Goal: Task Accomplishment & Management: Use online tool/utility

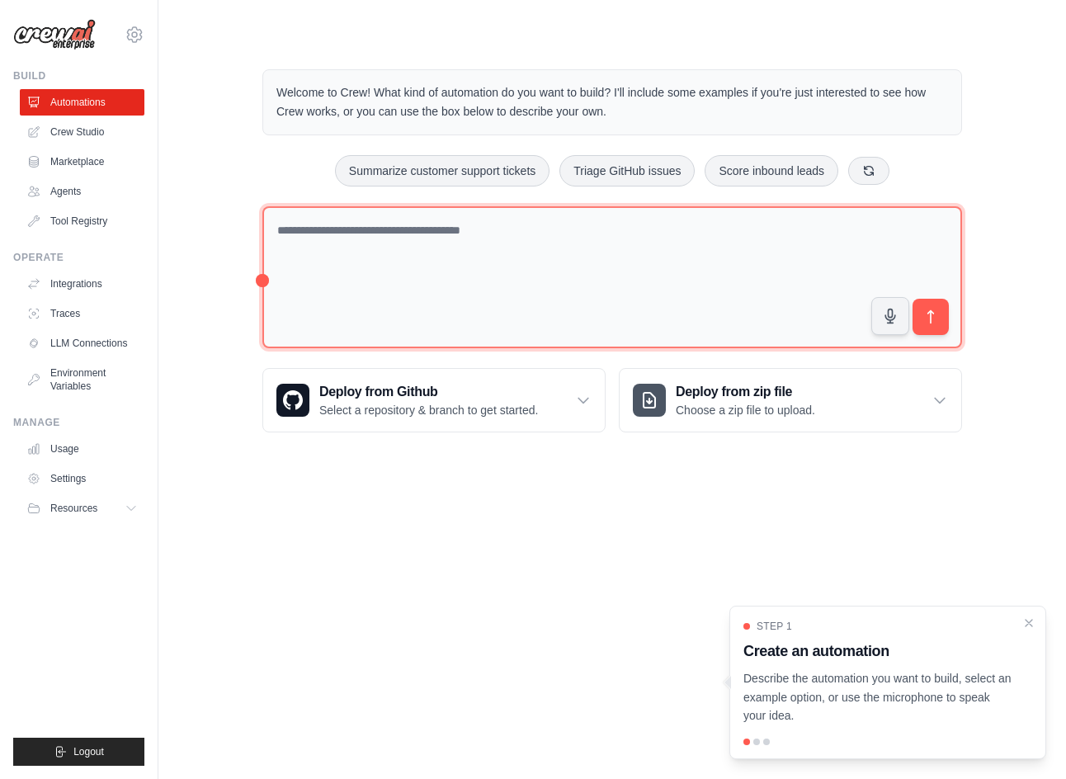
click at [522, 264] on textarea at bounding box center [612, 277] width 700 height 143
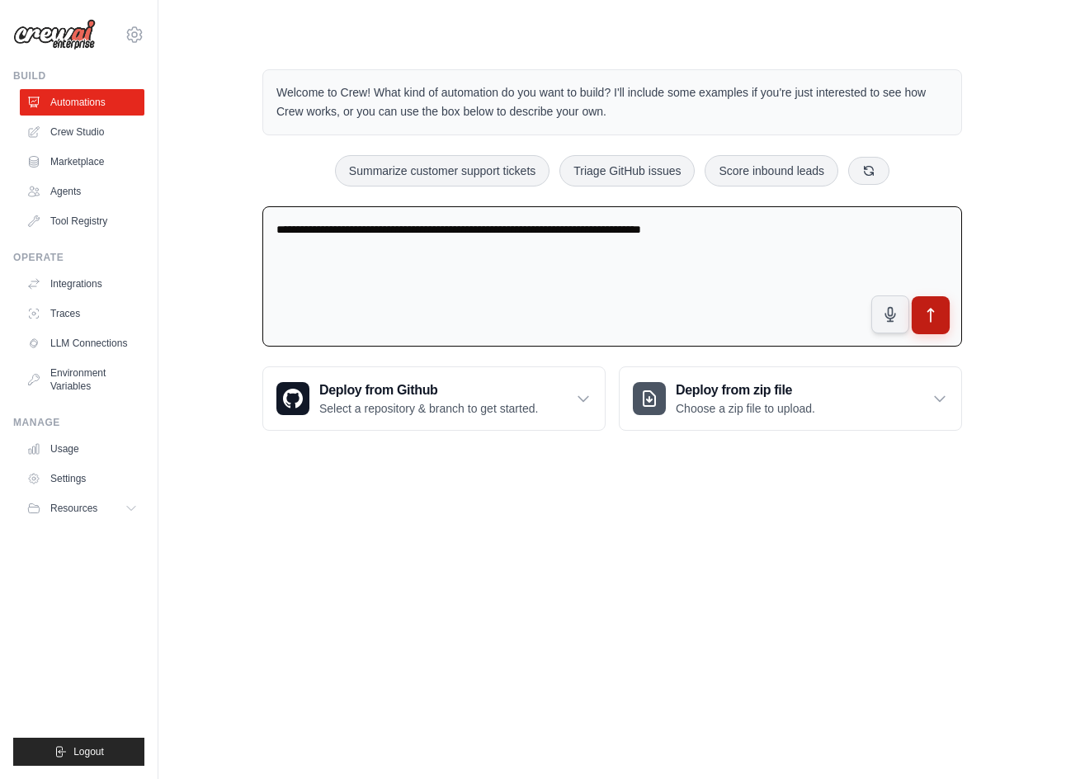
type textarea "**********"
click at [947, 321] on button "submit" at bounding box center [931, 315] width 38 height 38
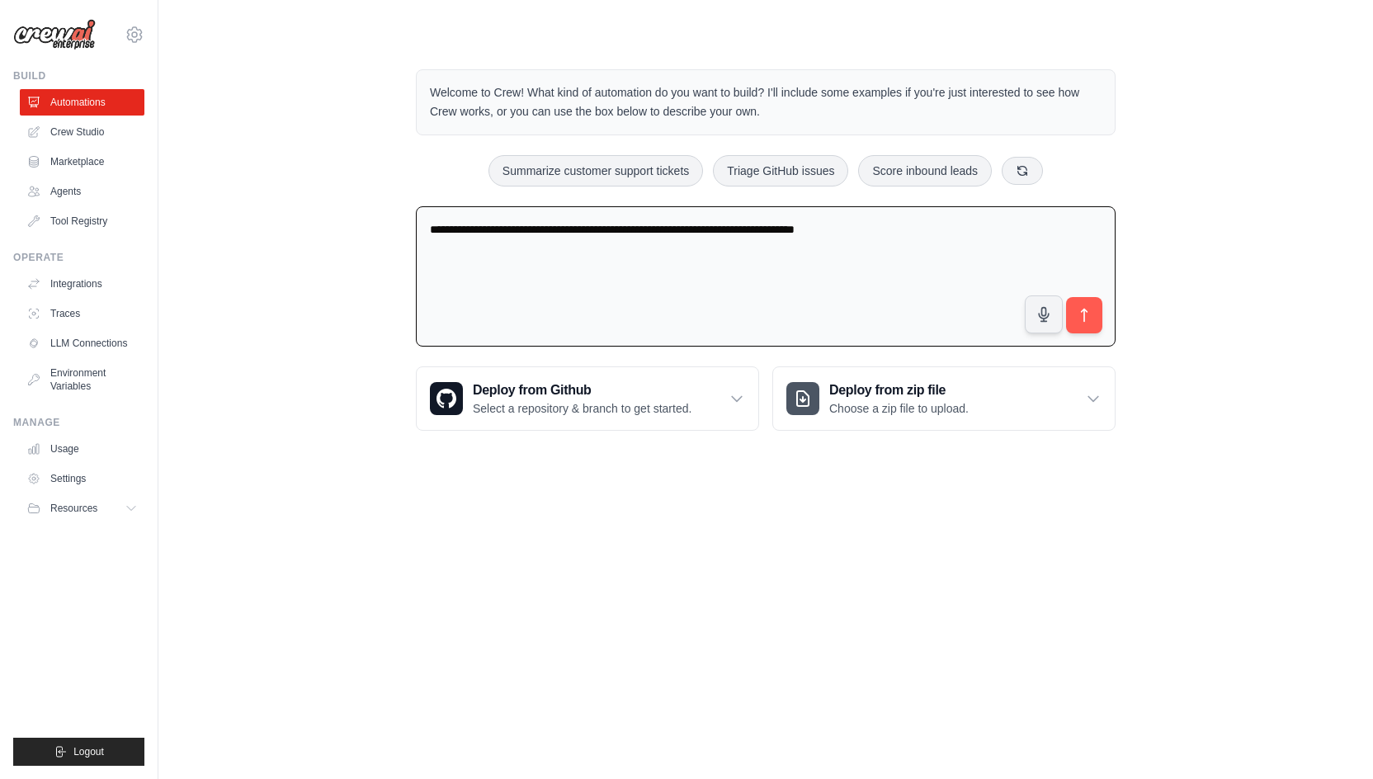
click at [868, 658] on body "ej.kh.kim@gmail.com Settings Build Automations Crew Studio" at bounding box center [686, 389] width 1373 height 779
click at [69, 132] on link "Crew Studio" at bounding box center [83, 132] width 125 height 26
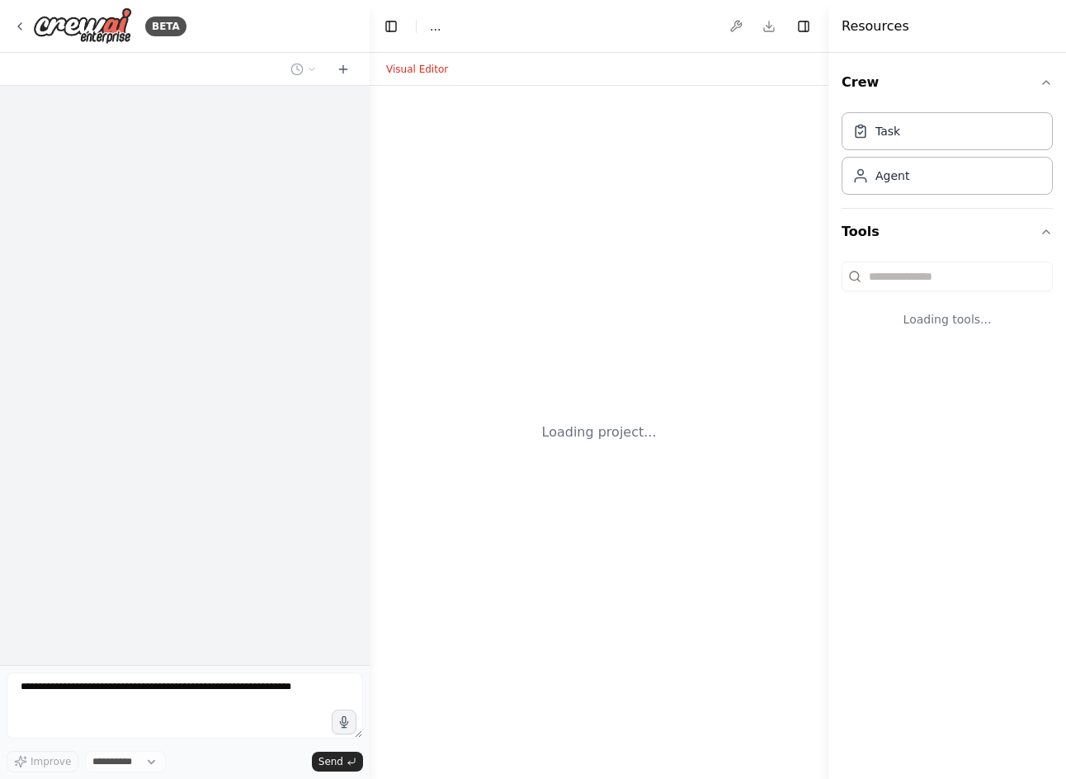
select select "****"
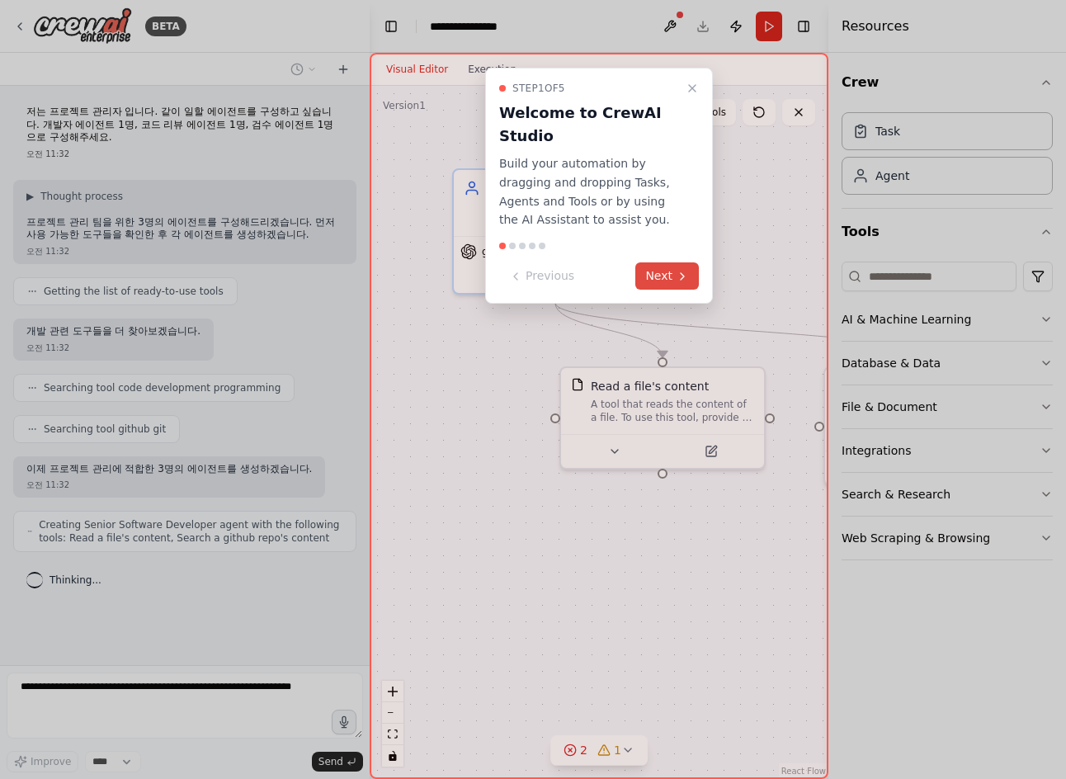
click at [665, 281] on button "Next" at bounding box center [667, 275] width 64 height 27
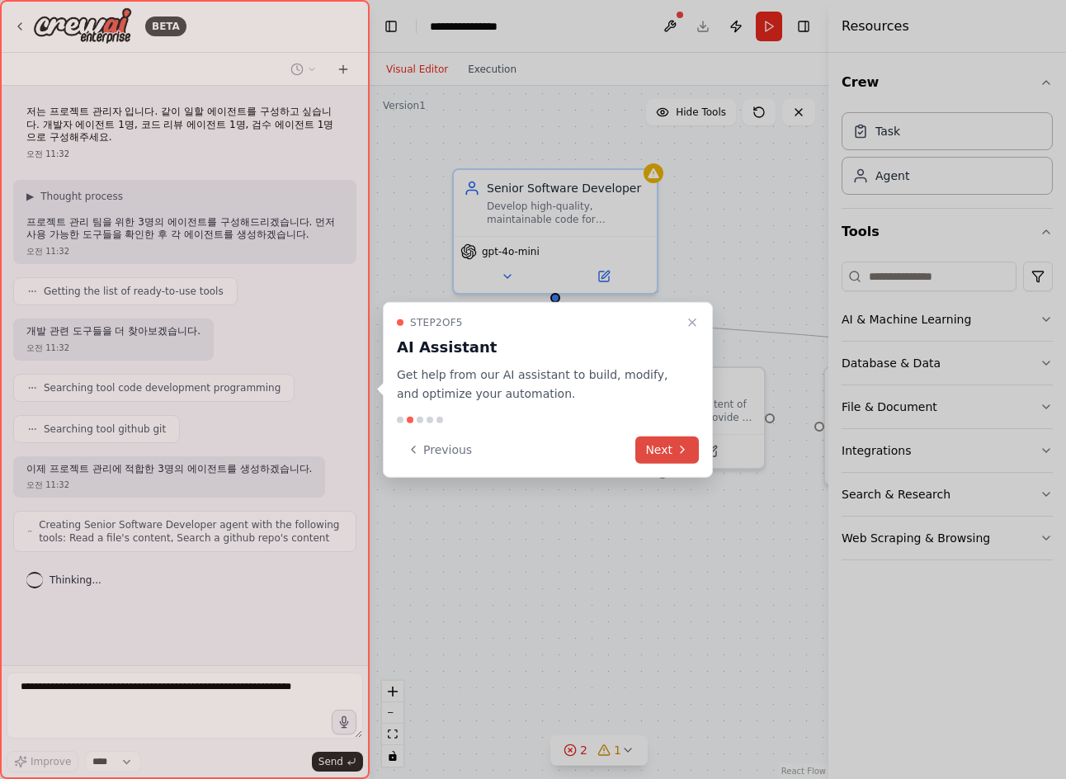
click at [659, 456] on button "Next" at bounding box center [667, 449] width 64 height 27
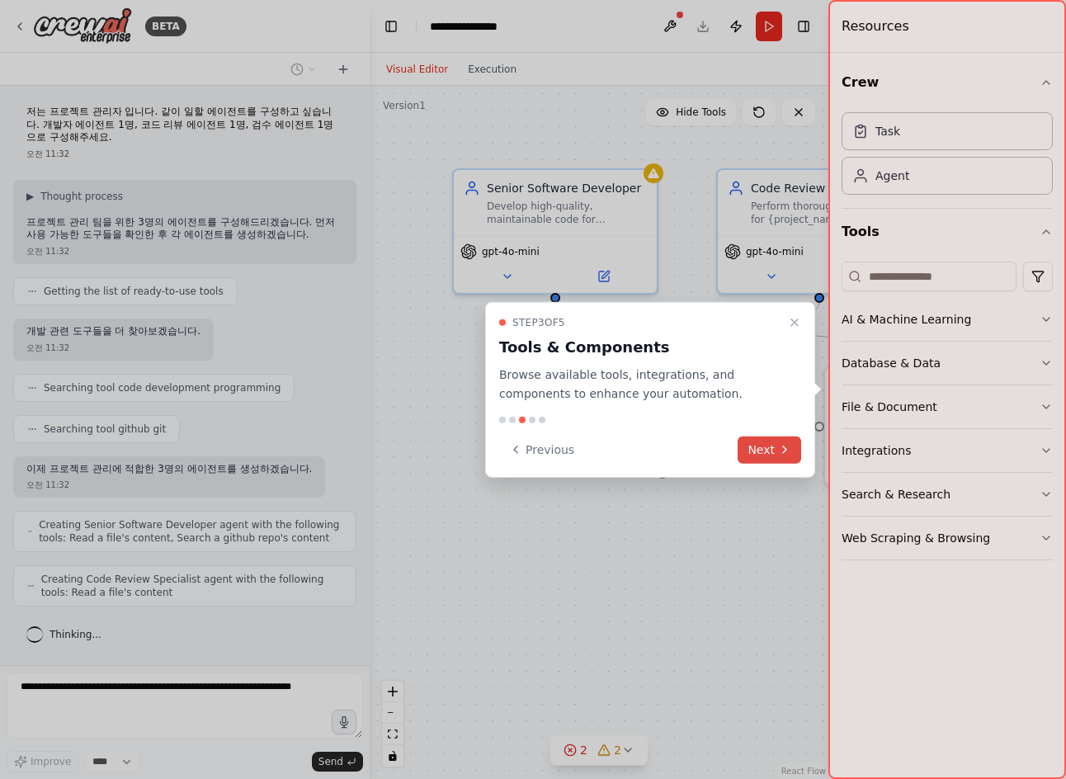
click at [770, 453] on button "Next" at bounding box center [770, 449] width 64 height 27
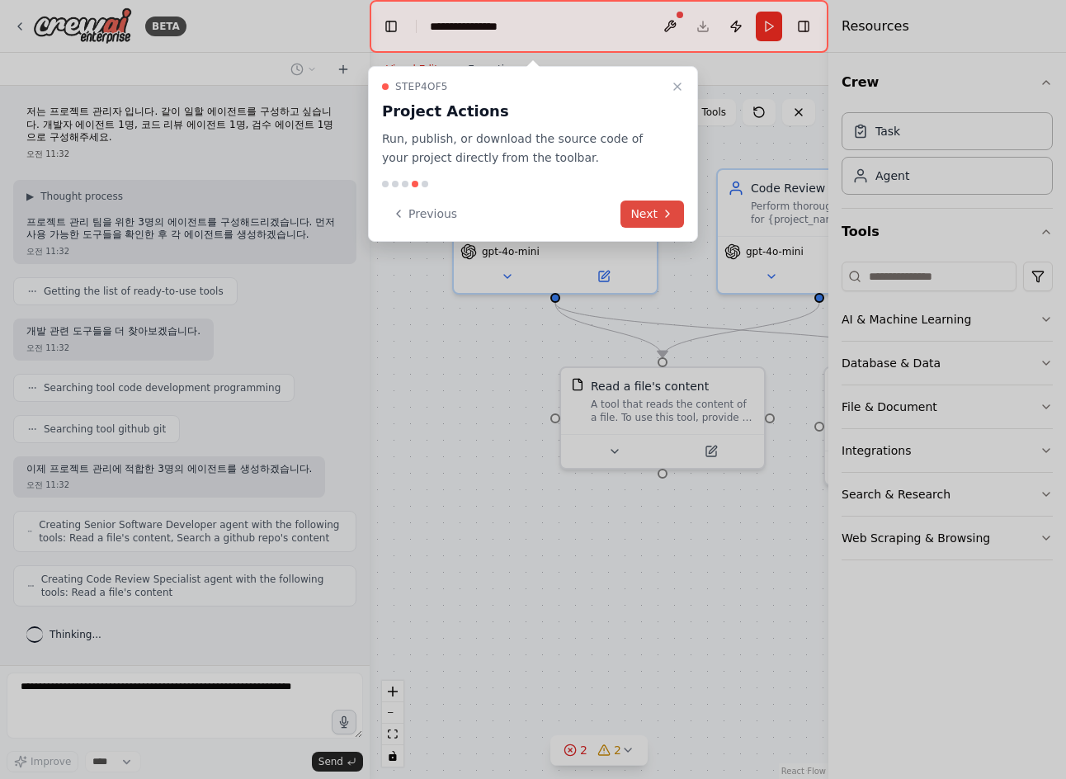
click at [659, 218] on button "Next" at bounding box center [653, 214] width 64 height 27
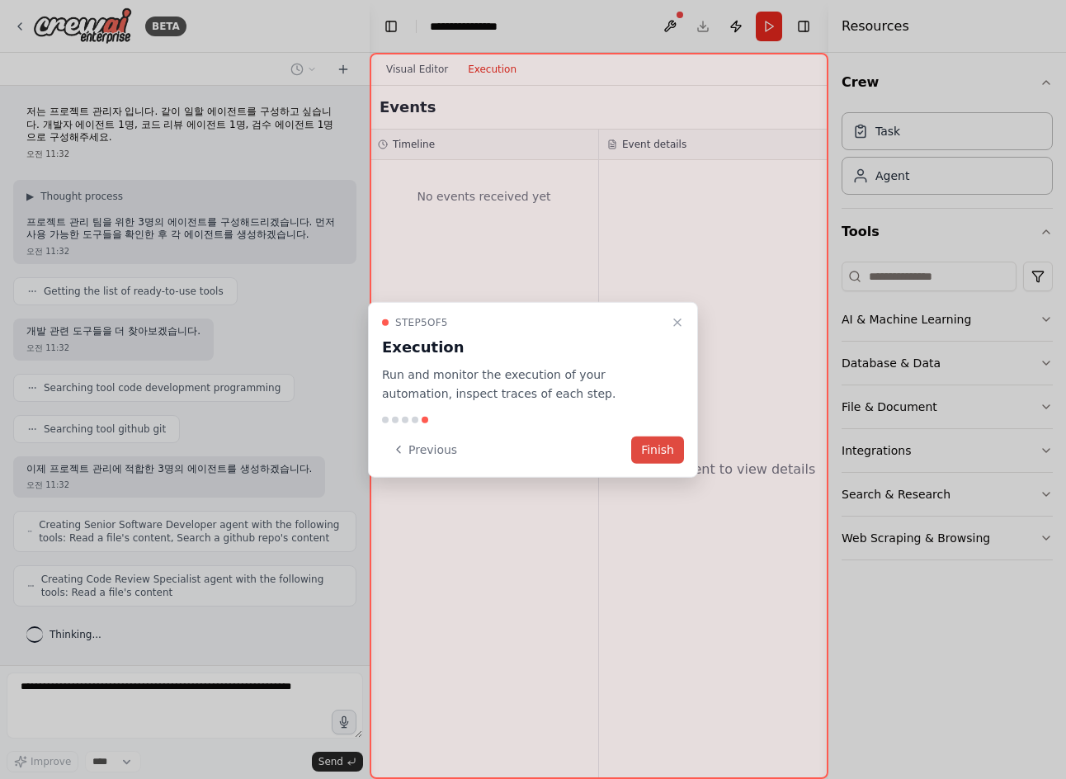
click at [667, 451] on button "Finish" at bounding box center [657, 449] width 53 height 27
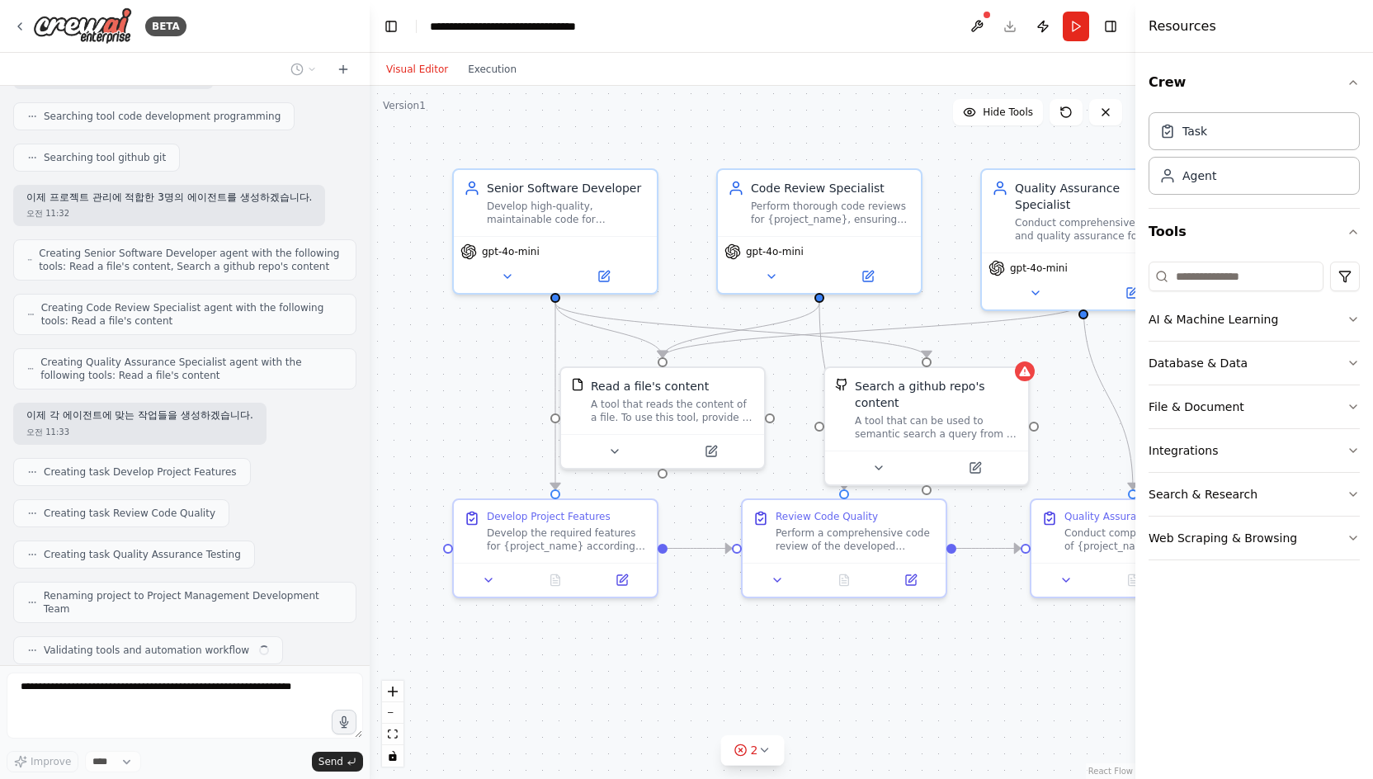
scroll to position [313, 0]
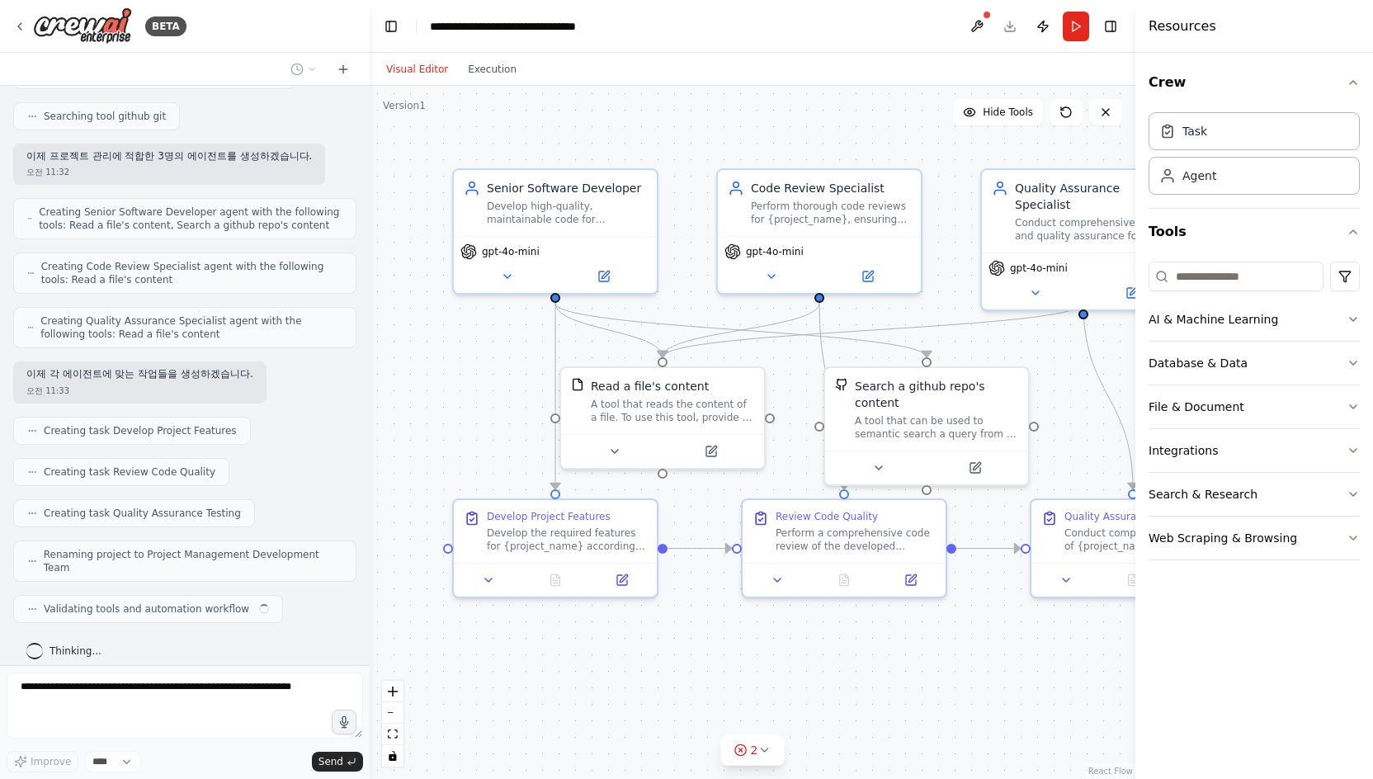
click at [908, 72] on div "Visual Editor Execution" at bounding box center [753, 69] width 766 height 33
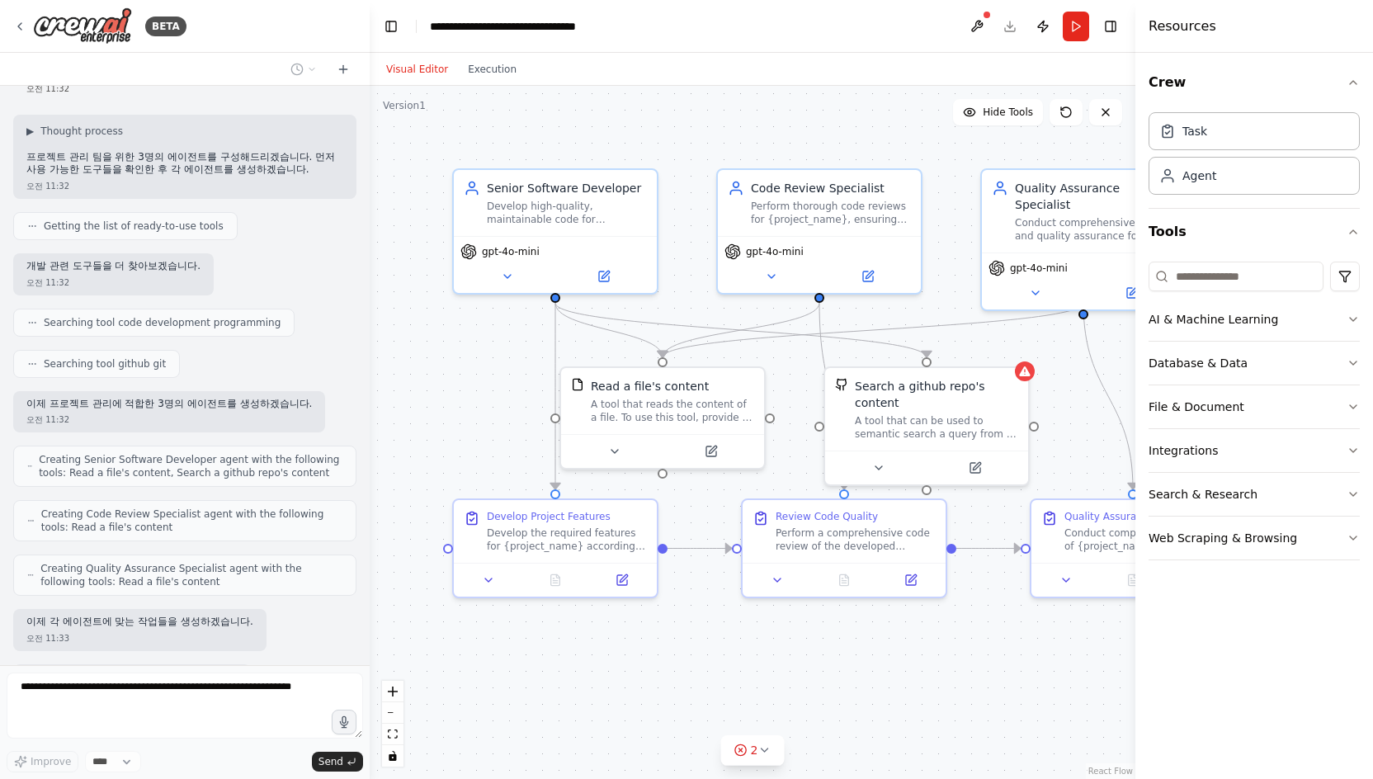
scroll to position [0, 0]
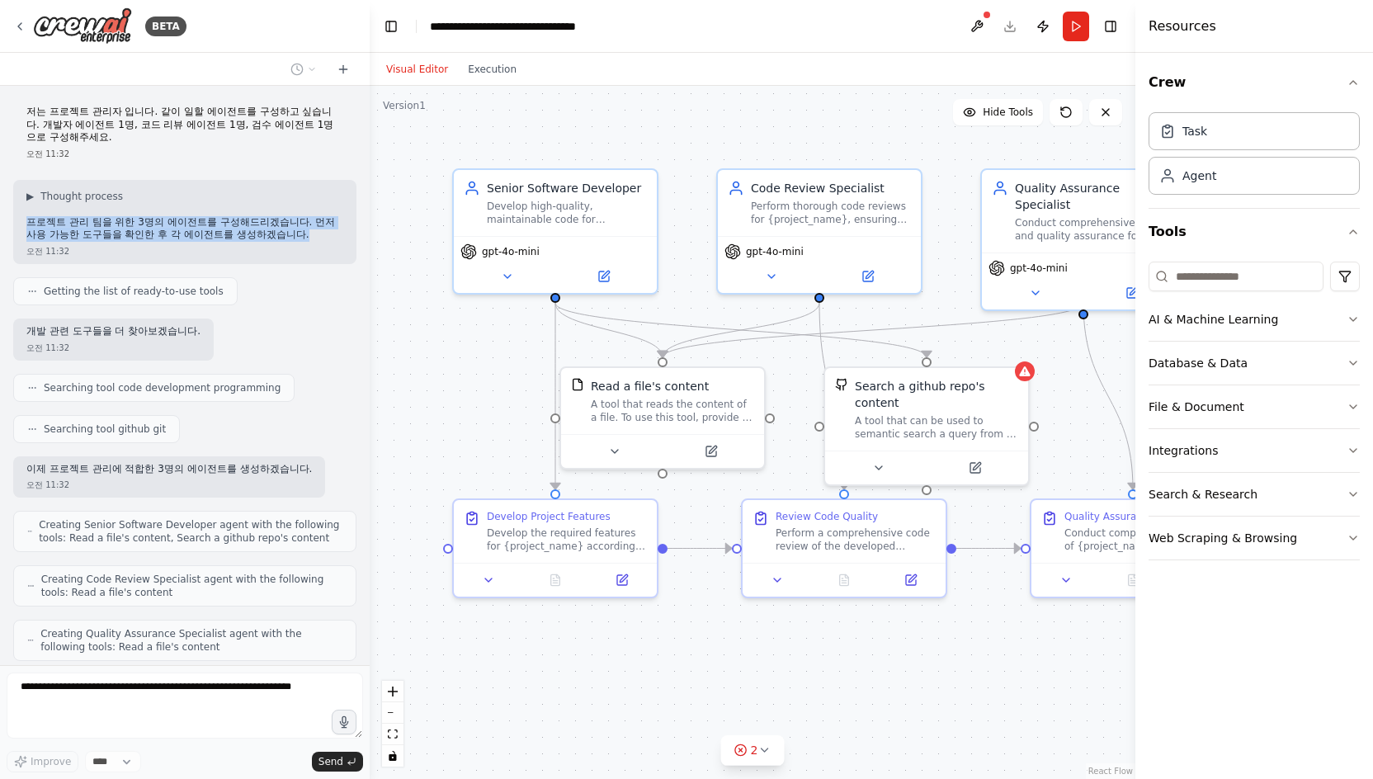
drag, startPoint x: 328, startPoint y: 235, endPoint x: 11, endPoint y: 217, distance: 317.4
click at [11, 217] on div "저는 프로젝트 관리자 입니다. 같이 일할 에이전트를 구성하고 싶습니다. 개발자 에이전트 1명, 코드 리뷰 에이전트 1명, 검수 에이전트 1명으…" at bounding box center [185, 375] width 370 height 579
copy p "프로젝트 관리 팀을 위한 3명의 에이전트를 구성해드리겠습니다. 먼저 사용 가능한 도구들을 확인한 후 각 에이전트를 생성하겠습니다."
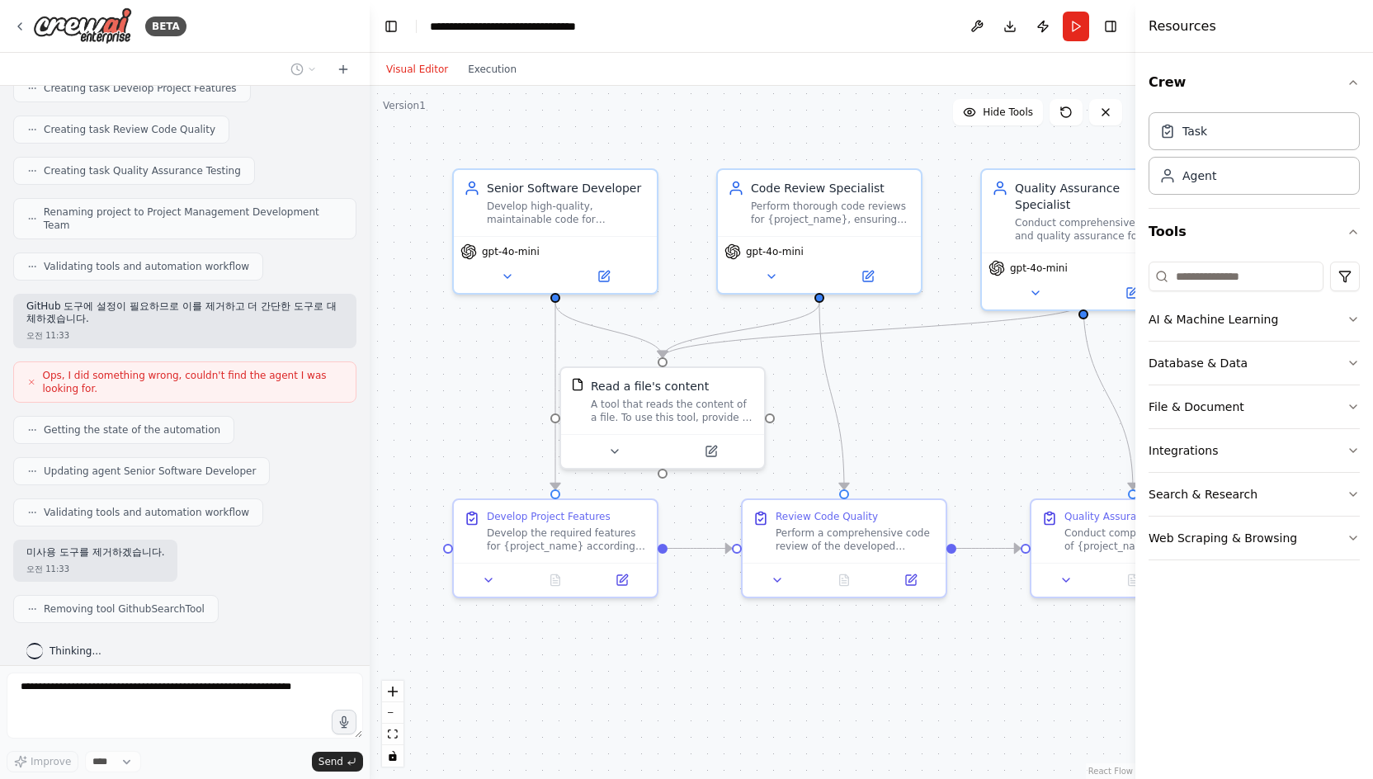
scroll to position [697, 0]
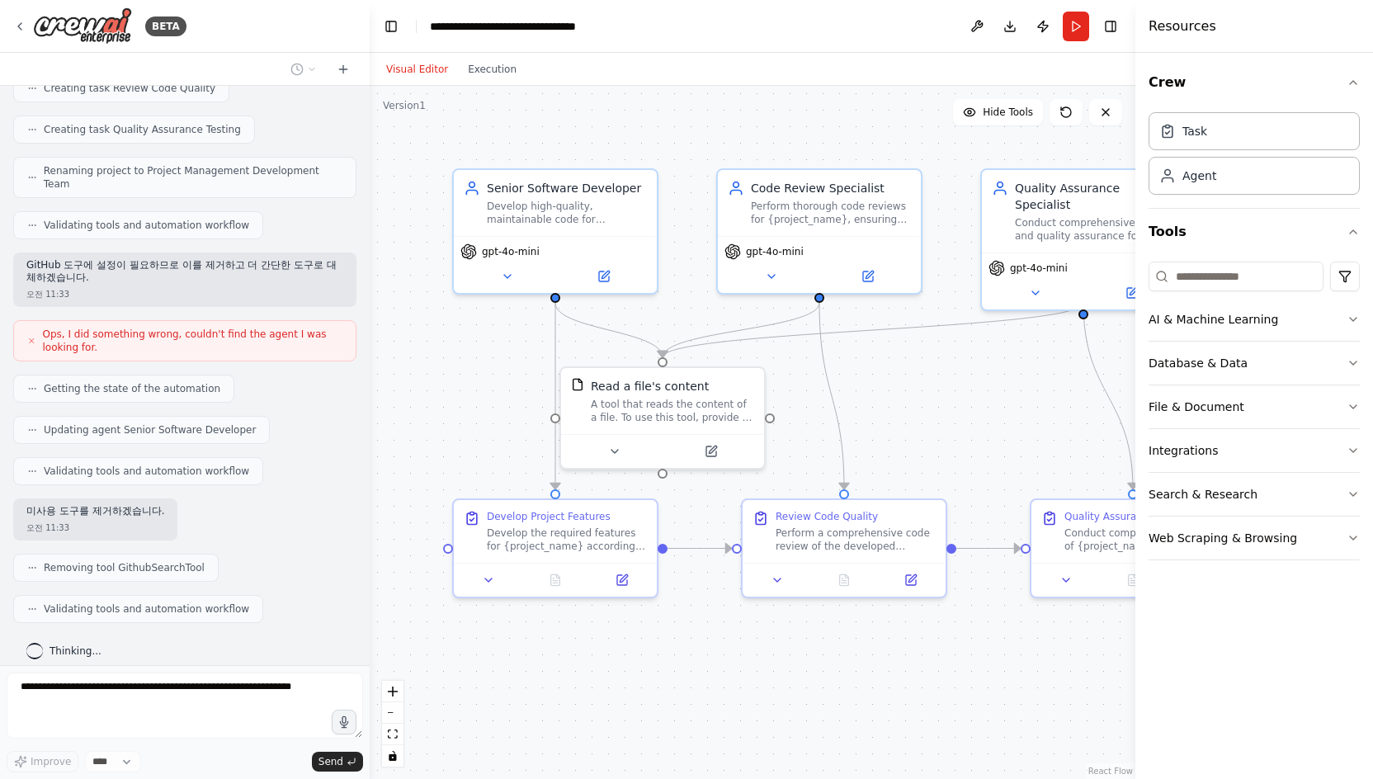
click at [911, 34] on header "**********" at bounding box center [753, 26] width 766 height 53
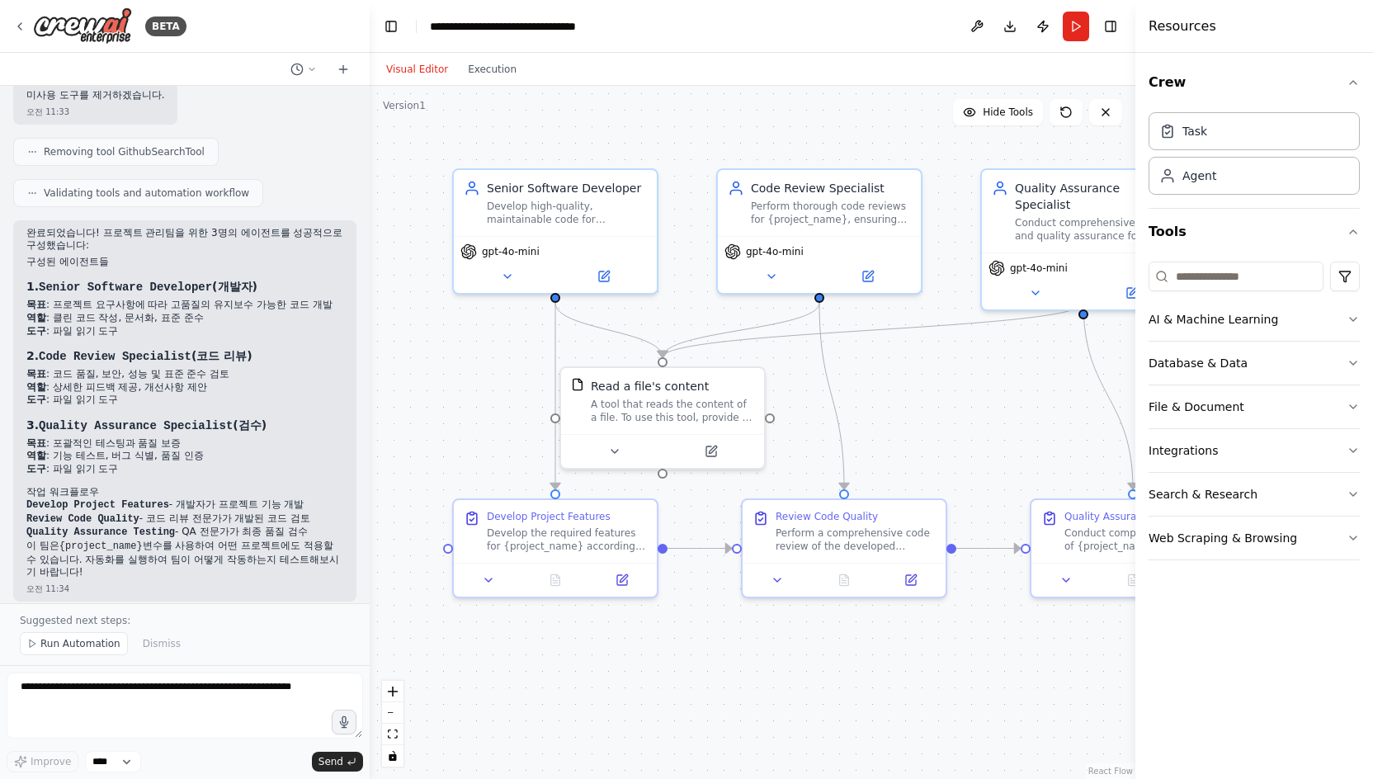
scroll to position [1125, 0]
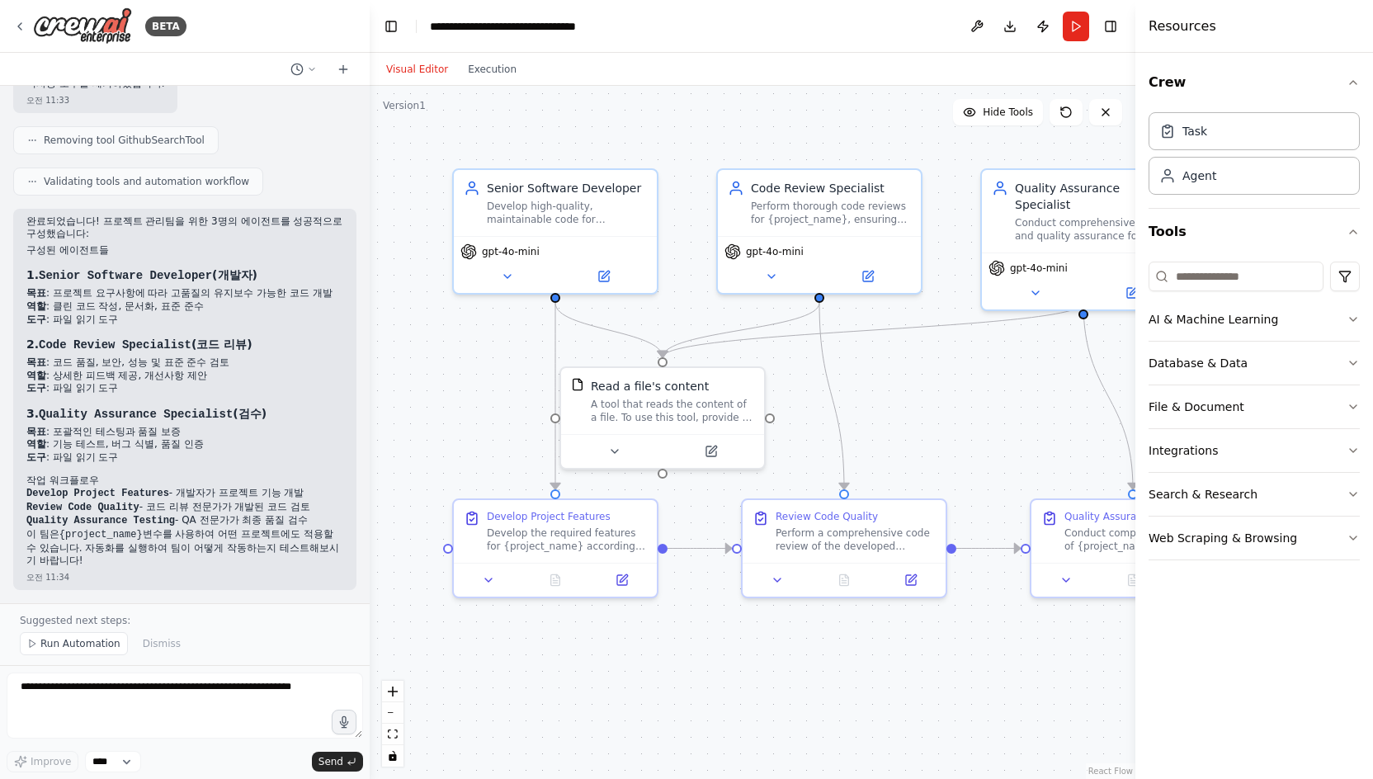
drag, startPoint x: 118, startPoint y: 563, endPoint x: 22, endPoint y: 208, distance: 367.6
click at [22, 209] on div "완료되었습니다! 프로젝트 관리팀을 위한 3명의 에이전트를 성공적으로 구성했습니다: 구성된 에이전트들 1. Senior Software Deve…" at bounding box center [184, 399] width 343 height 381
copy div "완료되었습니다! 프로젝트 관리팀을 위한 3명의 에이전트를 성공적으로 구성했습니다: 구성된 에이전트들 1. Senior Software Deve…"
click at [182, 585] on div "완료되었습니다! 프로젝트 관리팀을 위한 3명의 에이전트를 성공적으로 구성했습니다: 구성된 에이전트들 1. Senior Software Deve…" at bounding box center [184, 399] width 343 height 381
click at [898, 66] on div "Visual Editor Execution" at bounding box center [753, 69] width 766 height 33
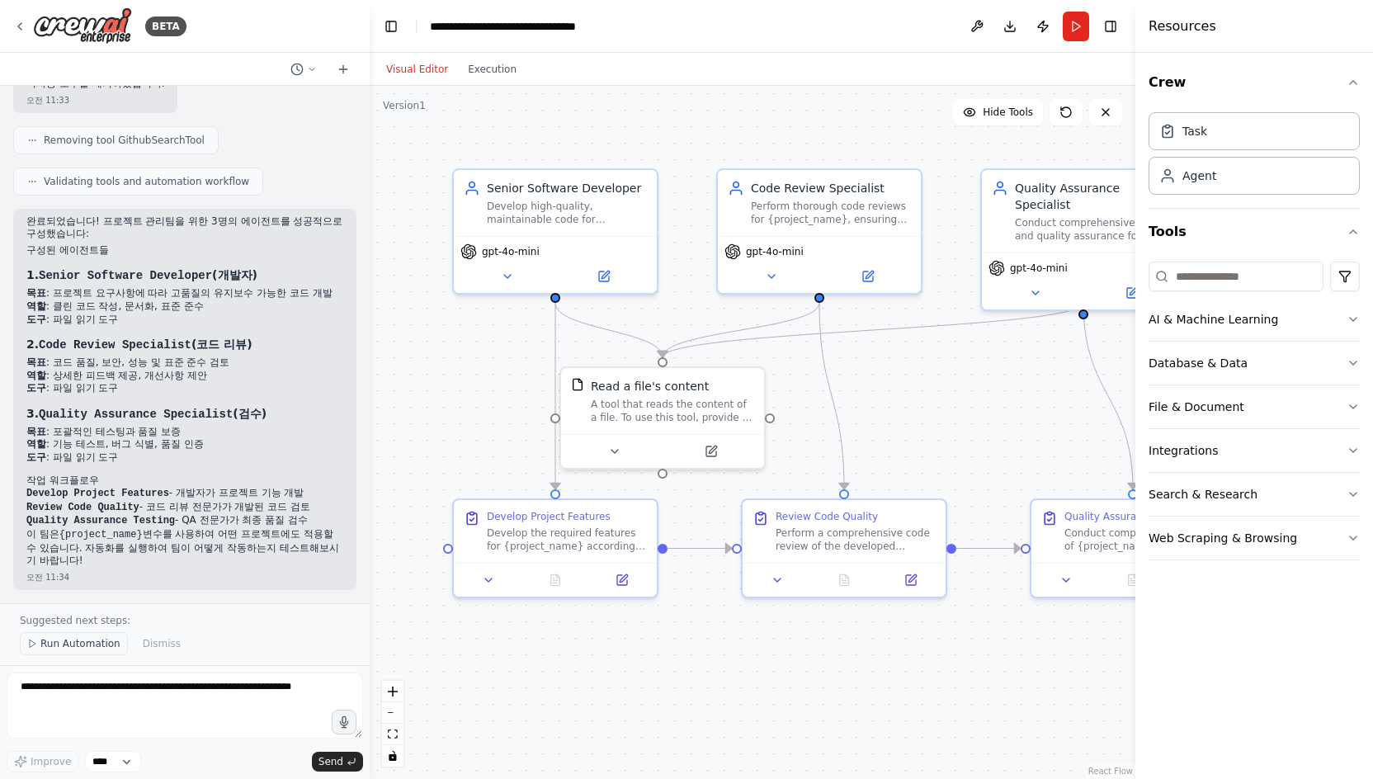
click at [71, 652] on button "Run Automation" at bounding box center [74, 643] width 108 height 23
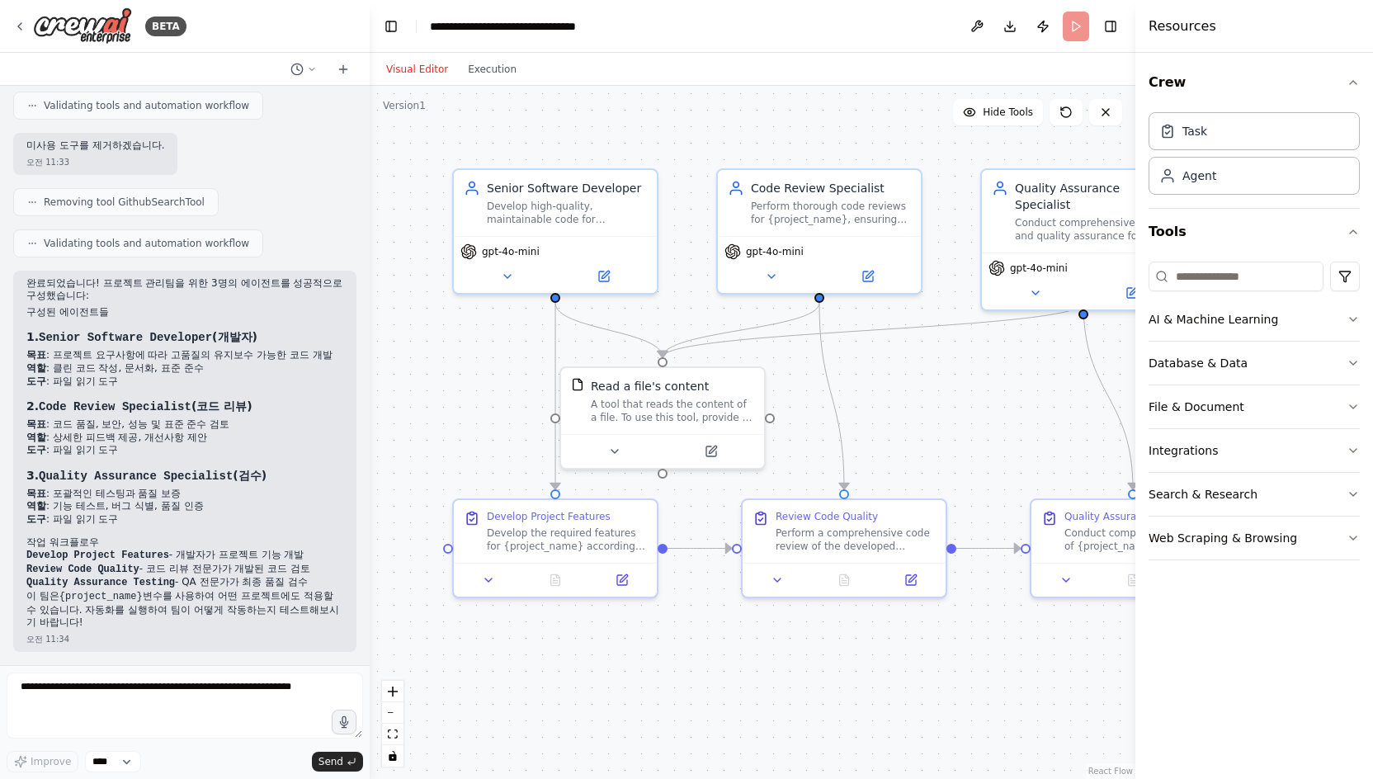
scroll to position [1063, 0]
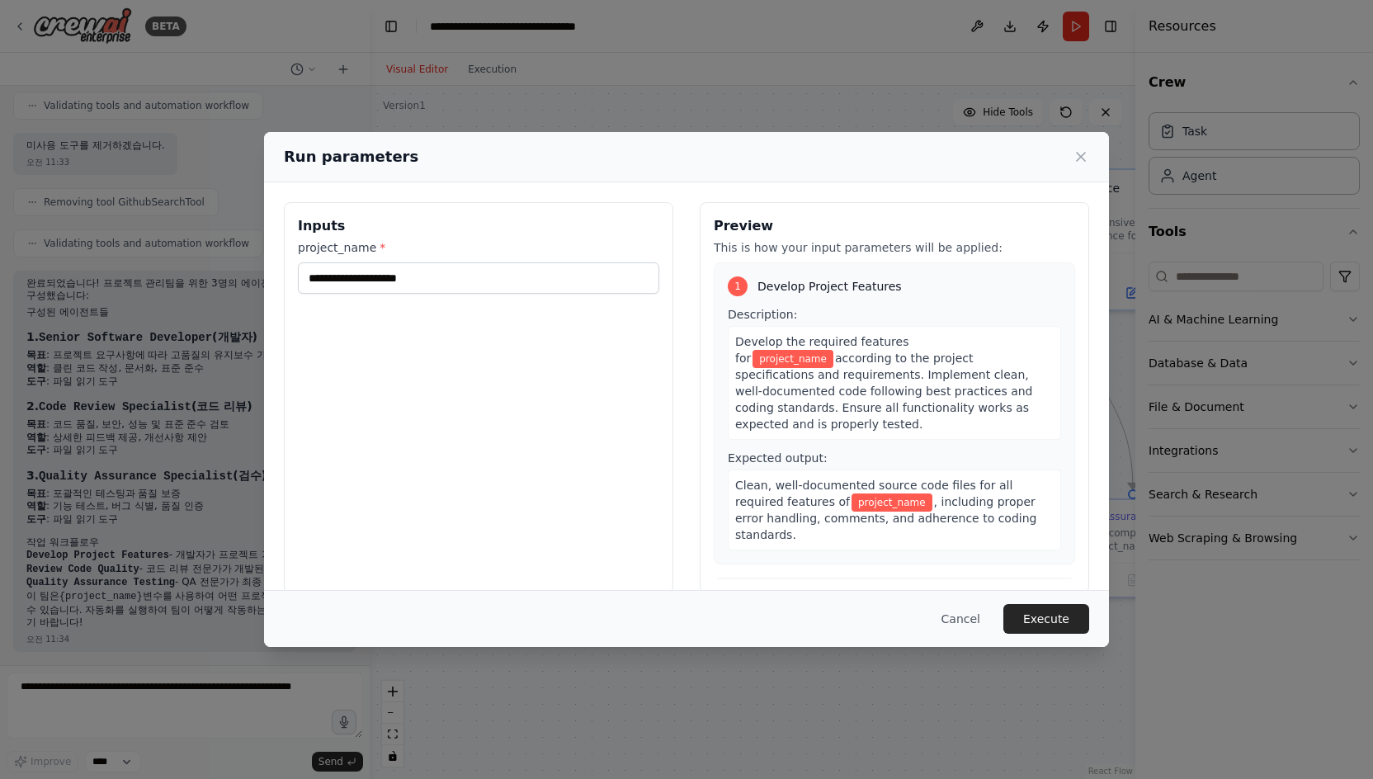
click at [880, 181] on div "Run parameters" at bounding box center [686, 157] width 845 height 50
click at [445, 284] on input "project_name *" at bounding box center [478, 277] width 361 height 31
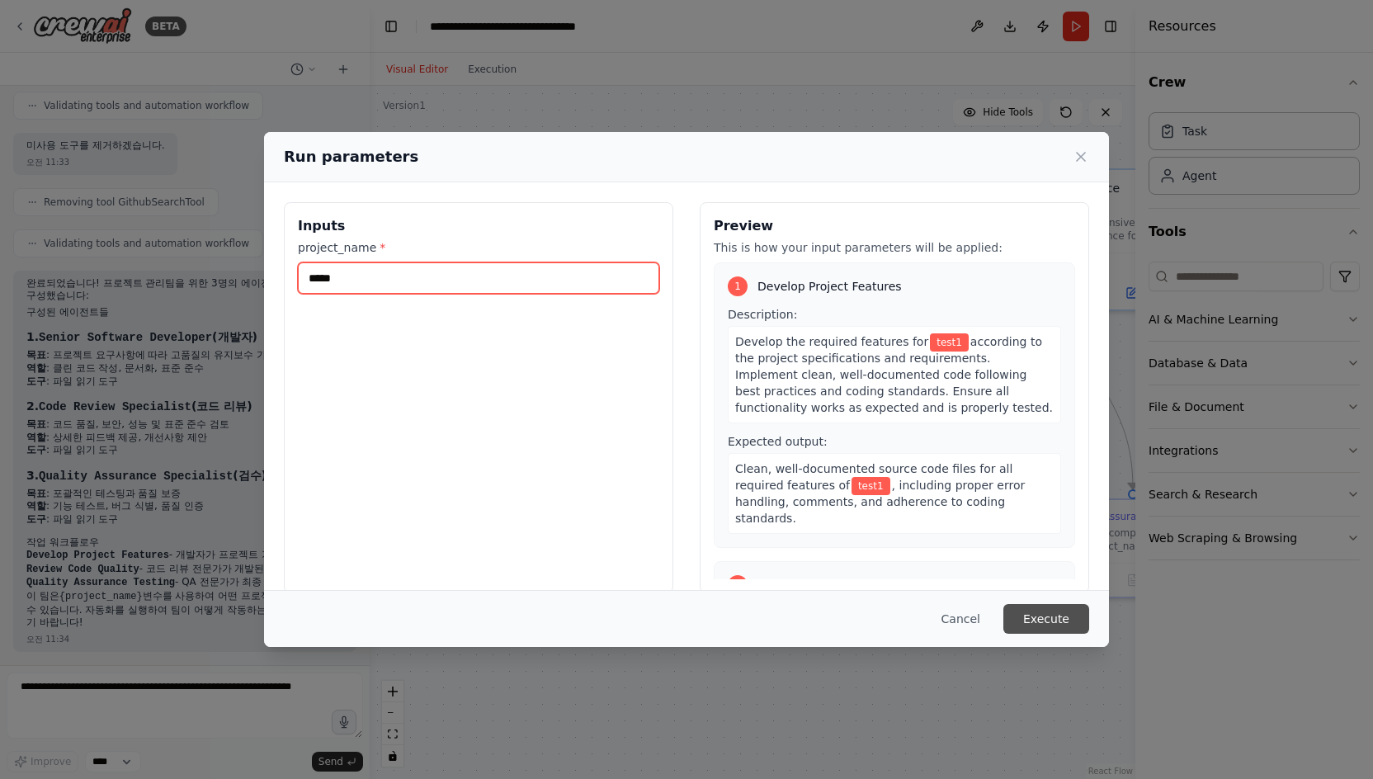
type input "*****"
click at [1037, 621] on button "Execute" at bounding box center [1047, 619] width 86 height 30
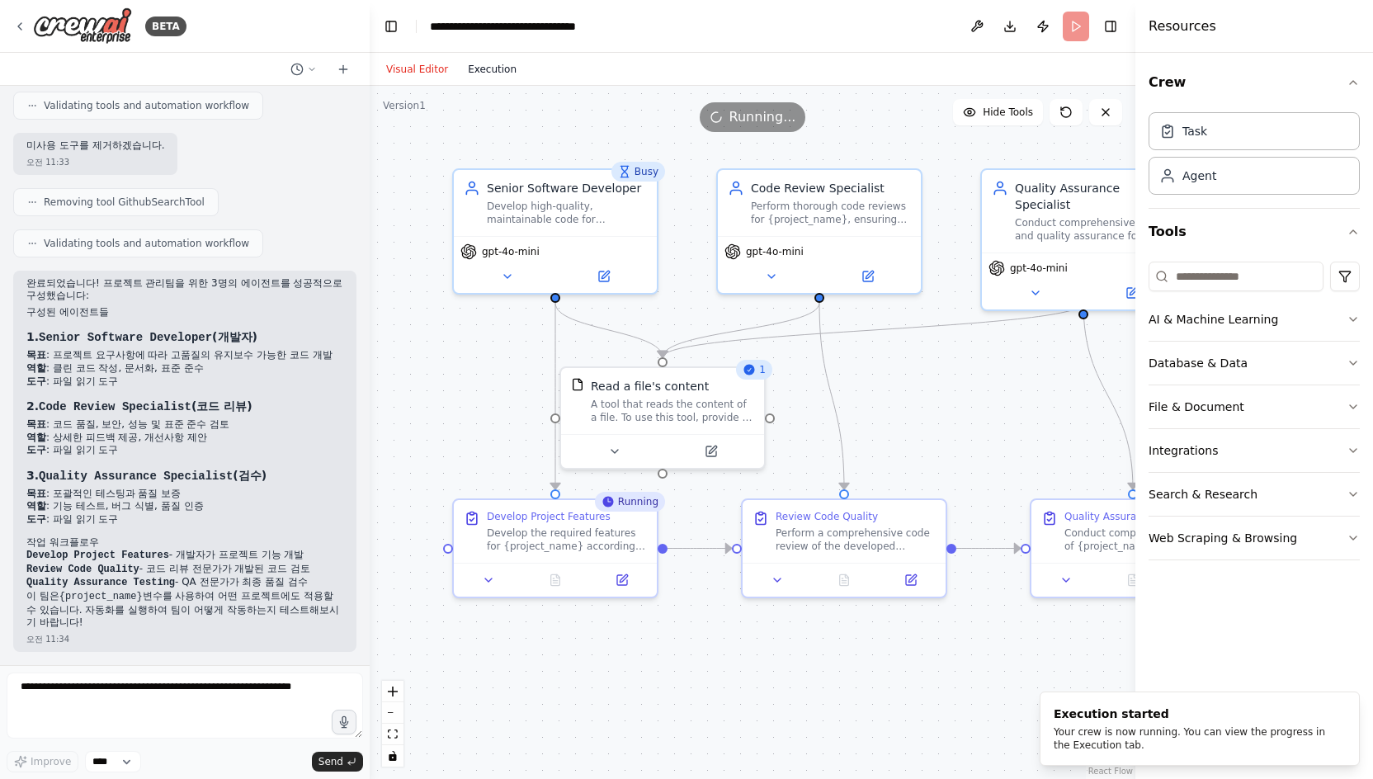
click at [489, 75] on button "Execution" at bounding box center [492, 69] width 69 height 20
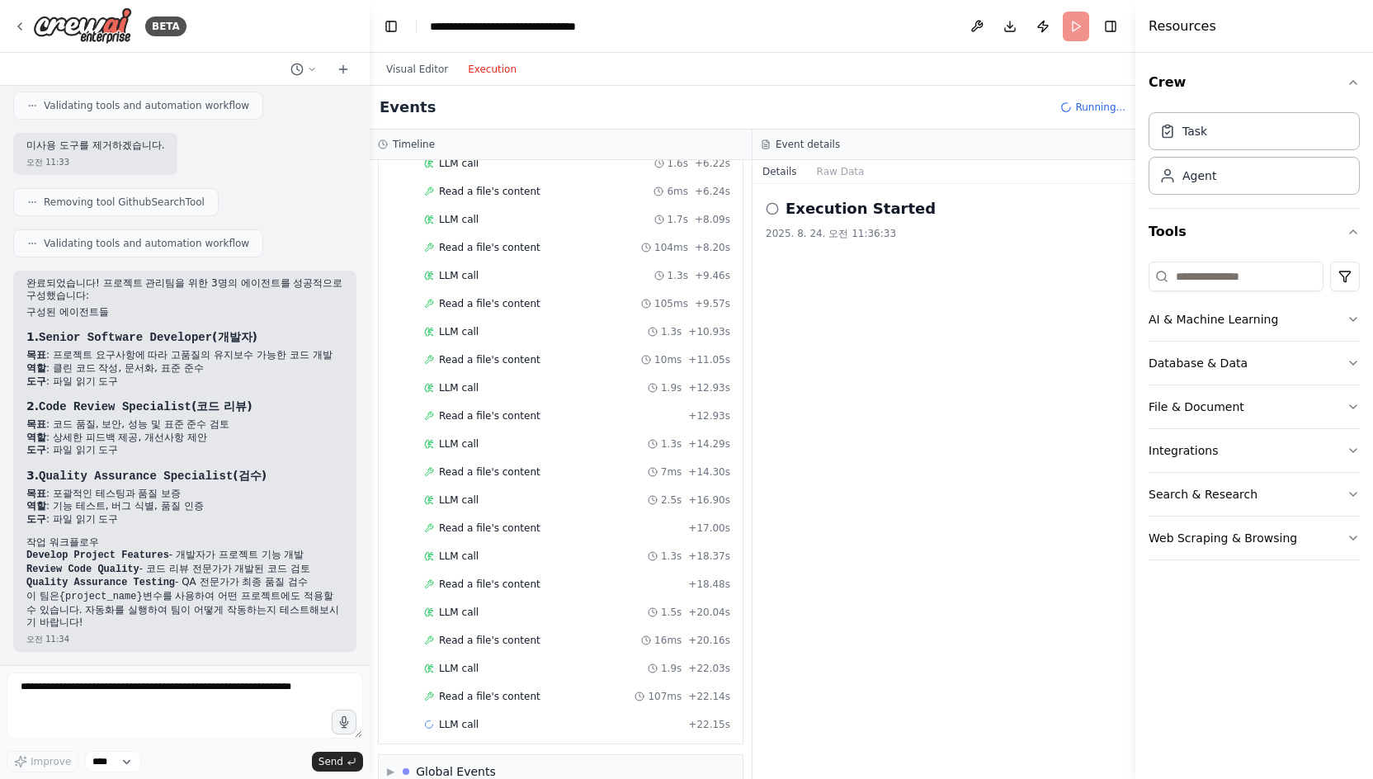
scroll to position [1117, 0]
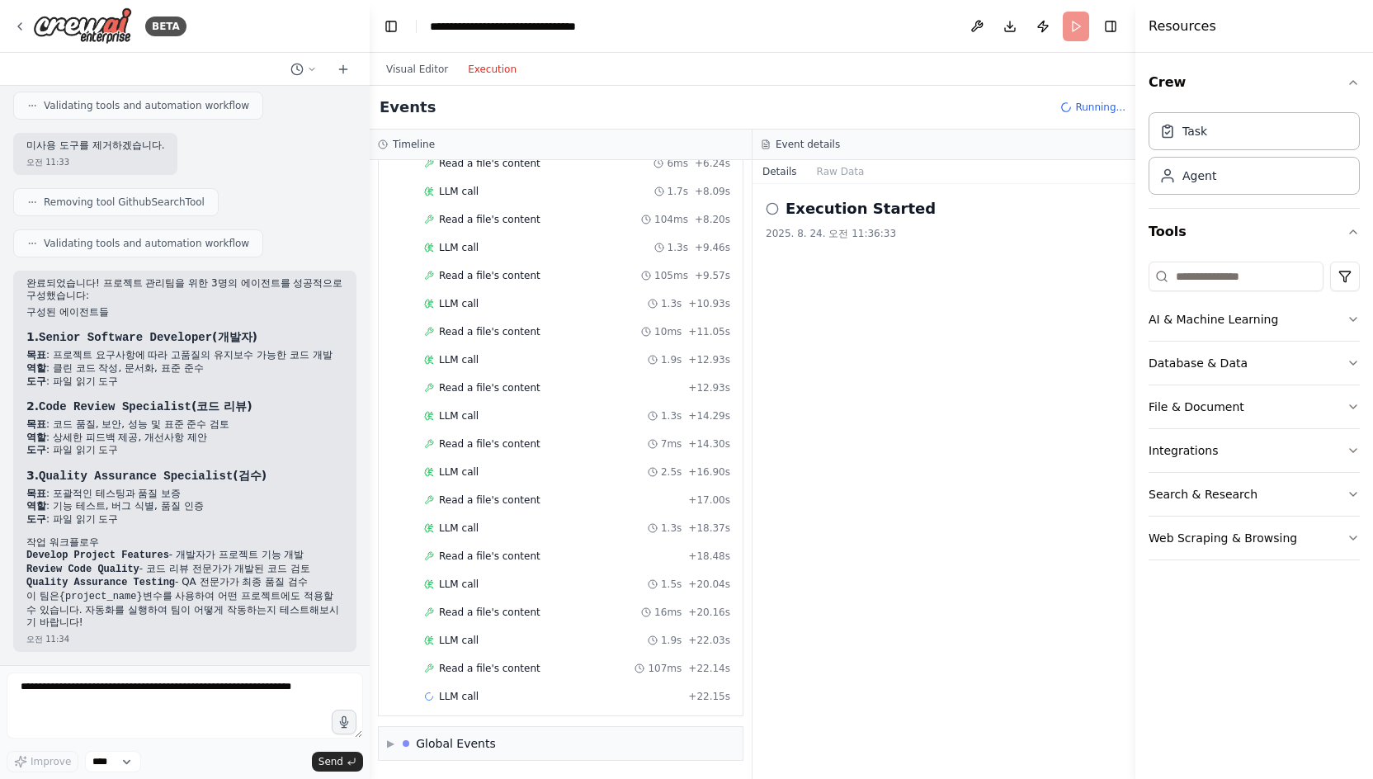
click at [834, 213] on h2 "Execution Started" at bounding box center [861, 208] width 150 height 23
click at [763, 213] on div "Execution Started 2025. 8. 24. 오전 11:36:33" at bounding box center [944, 481] width 383 height 595
click at [768, 209] on icon at bounding box center [772, 208] width 13 height 13
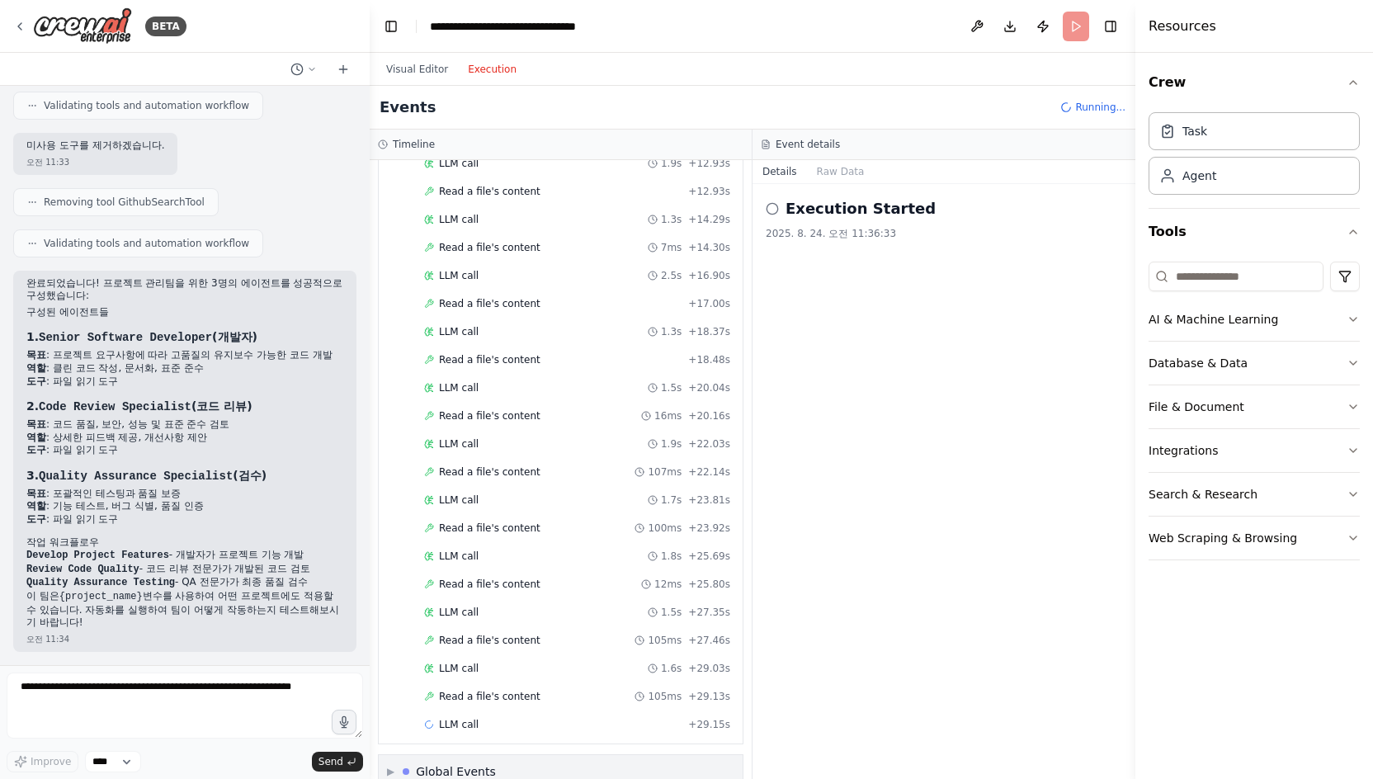
scroll to position [1342, 0]
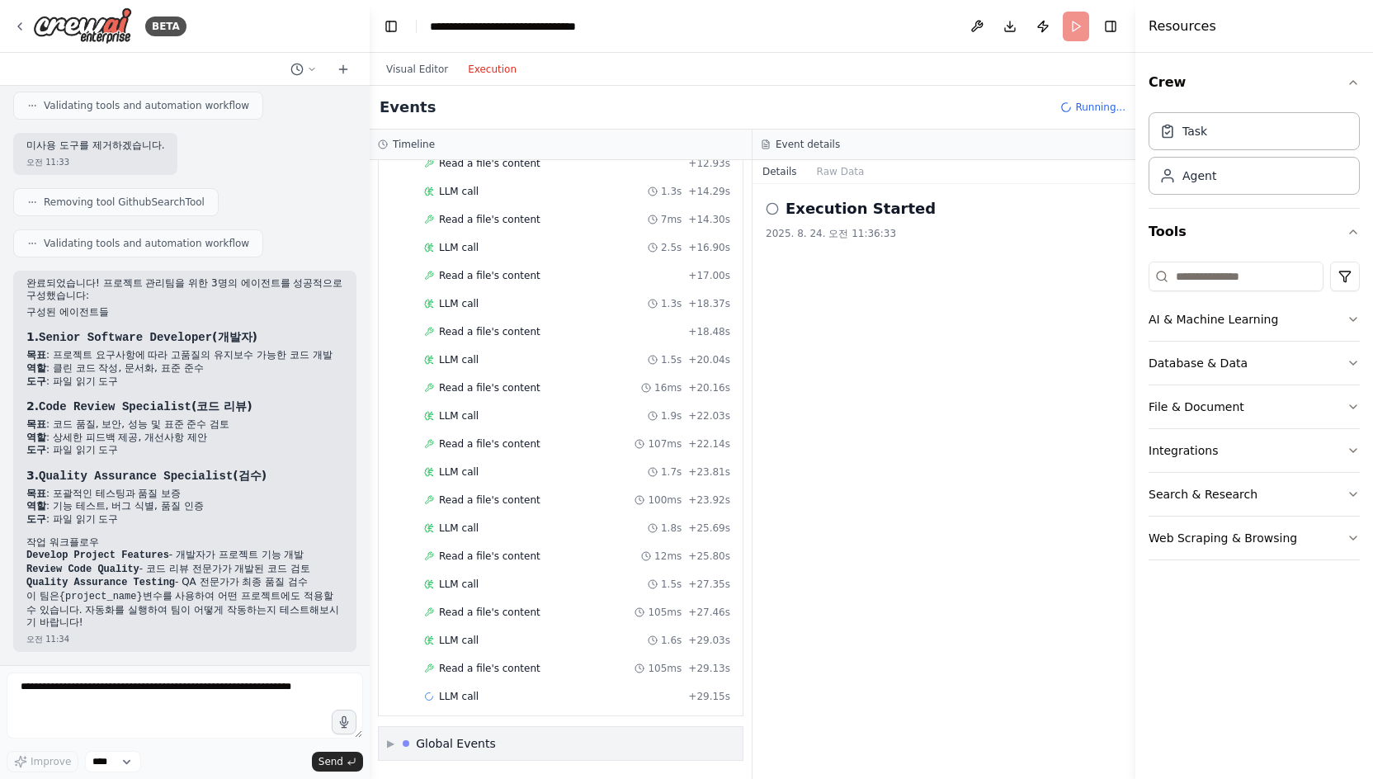
click at [387, 747] on span "▶" at bounding box center [390, 743] width 7 height 13
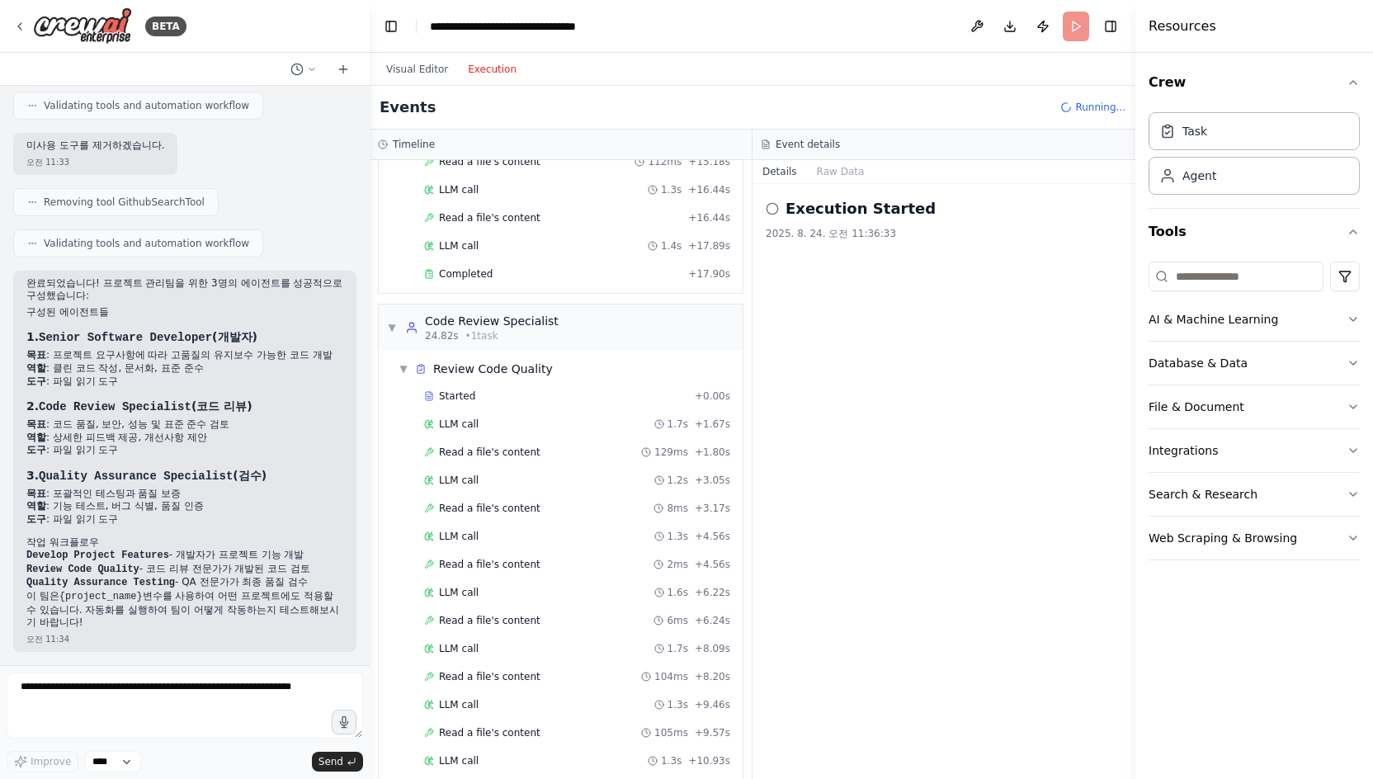
scroll to position [578, 0]
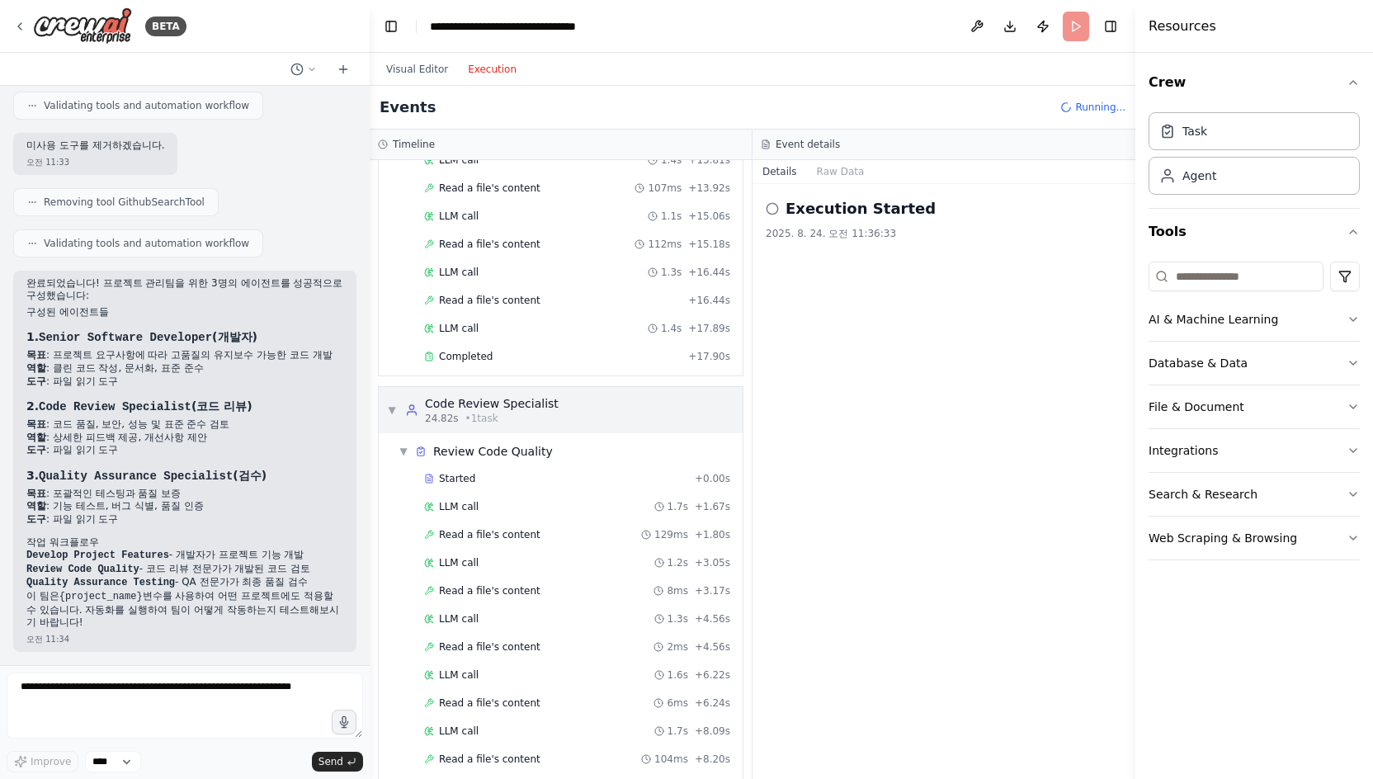
click at [394, 414] on span "▼" at bounding box center [392, 410] width 10 height 13
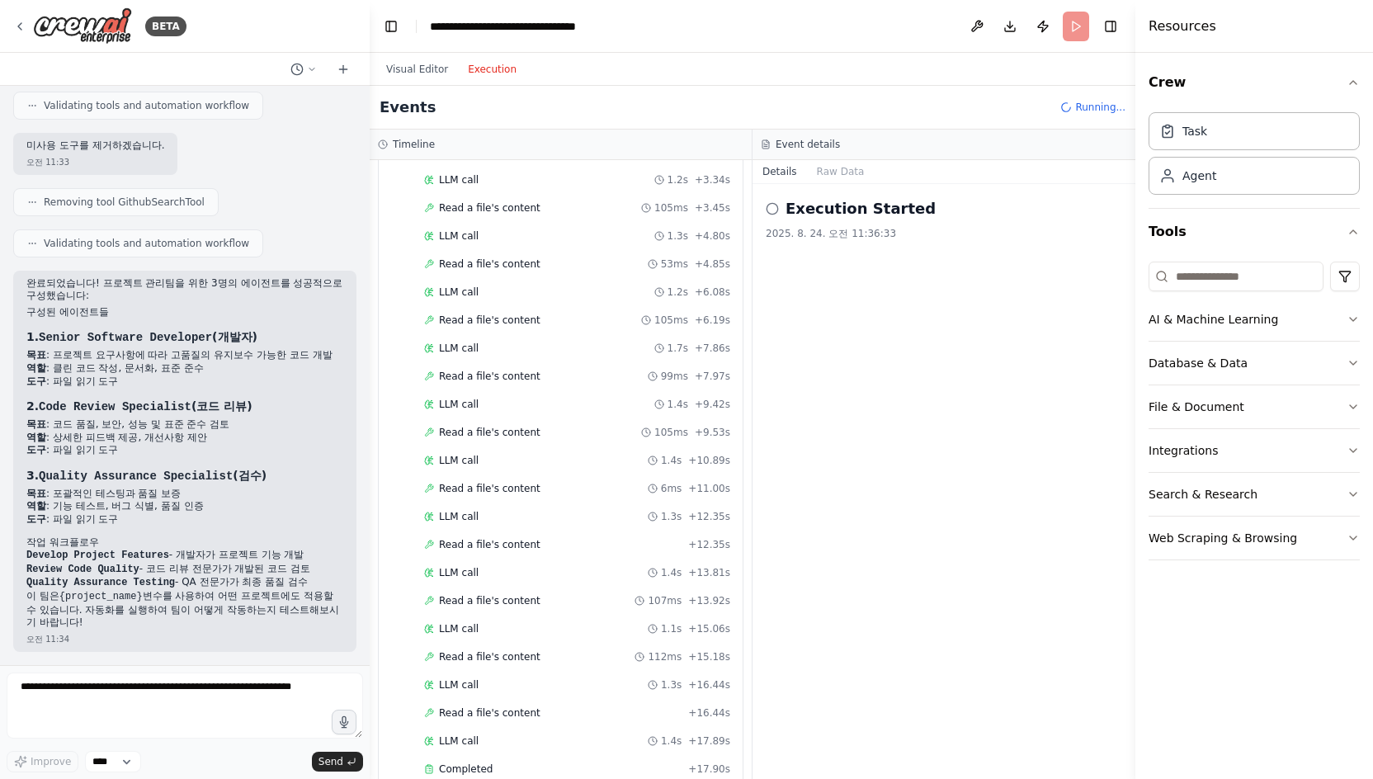
scroll to position [0, 0]
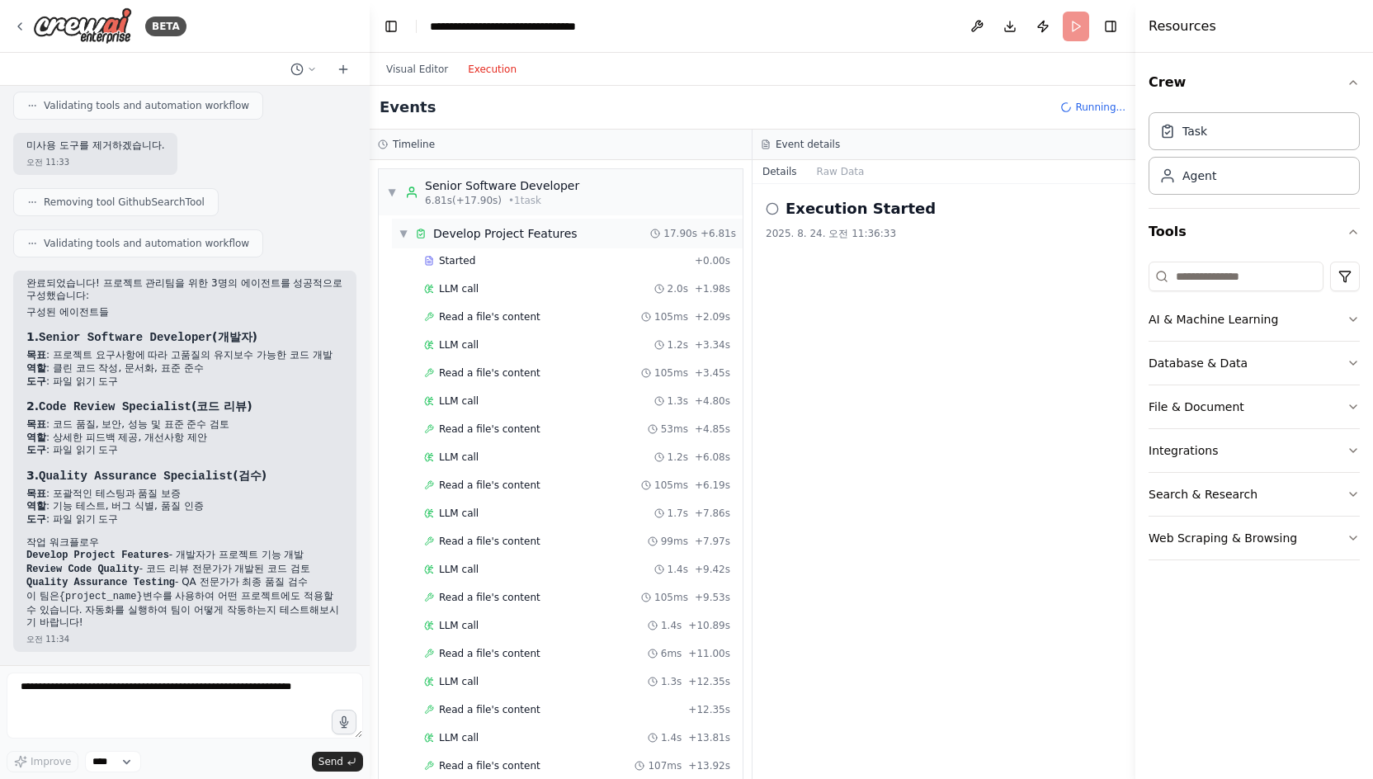
click at [401, 242] on div "▼ Develop Project Features 17.90s + 6.81s" at bounding box center [567, 234] width 351 height 30
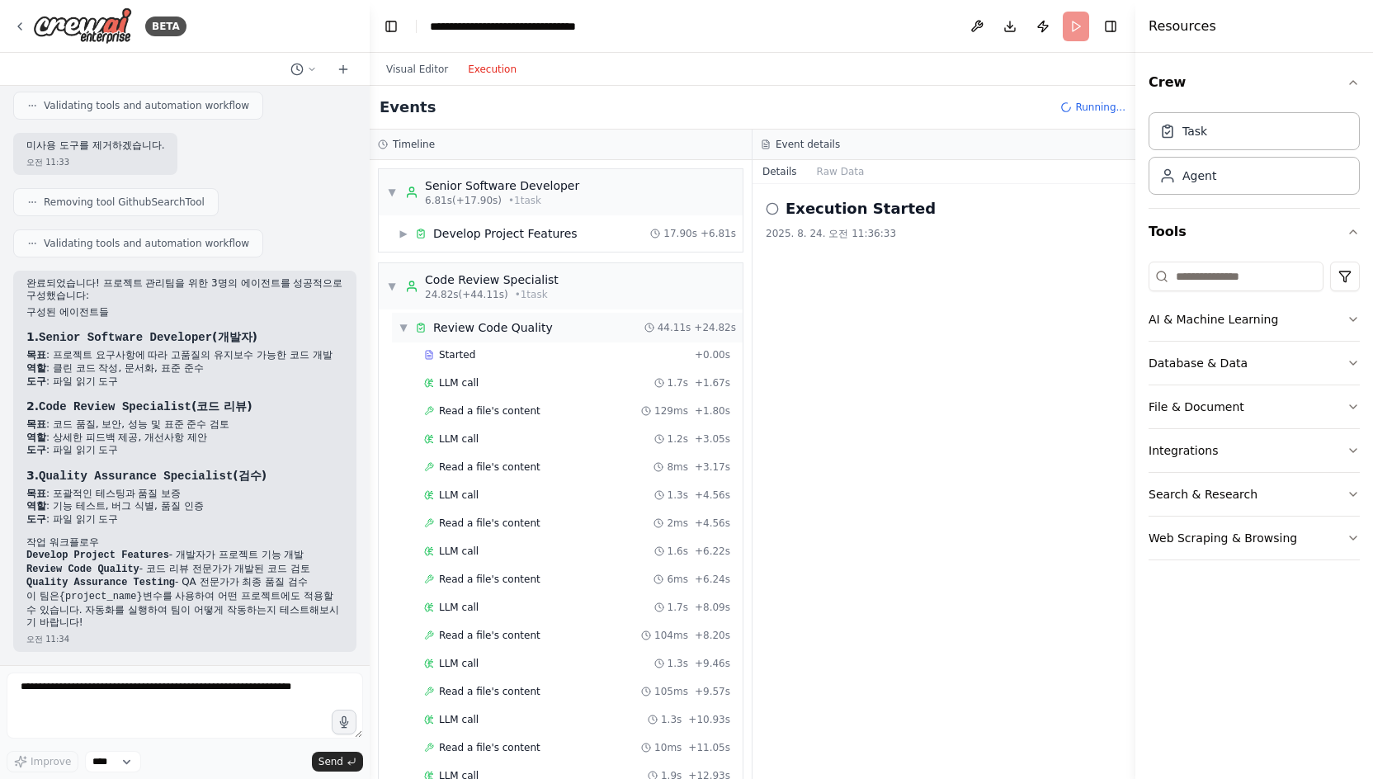
click at [399, 328] on span "▼" at bounding box center [404, 327] width 10 height 13
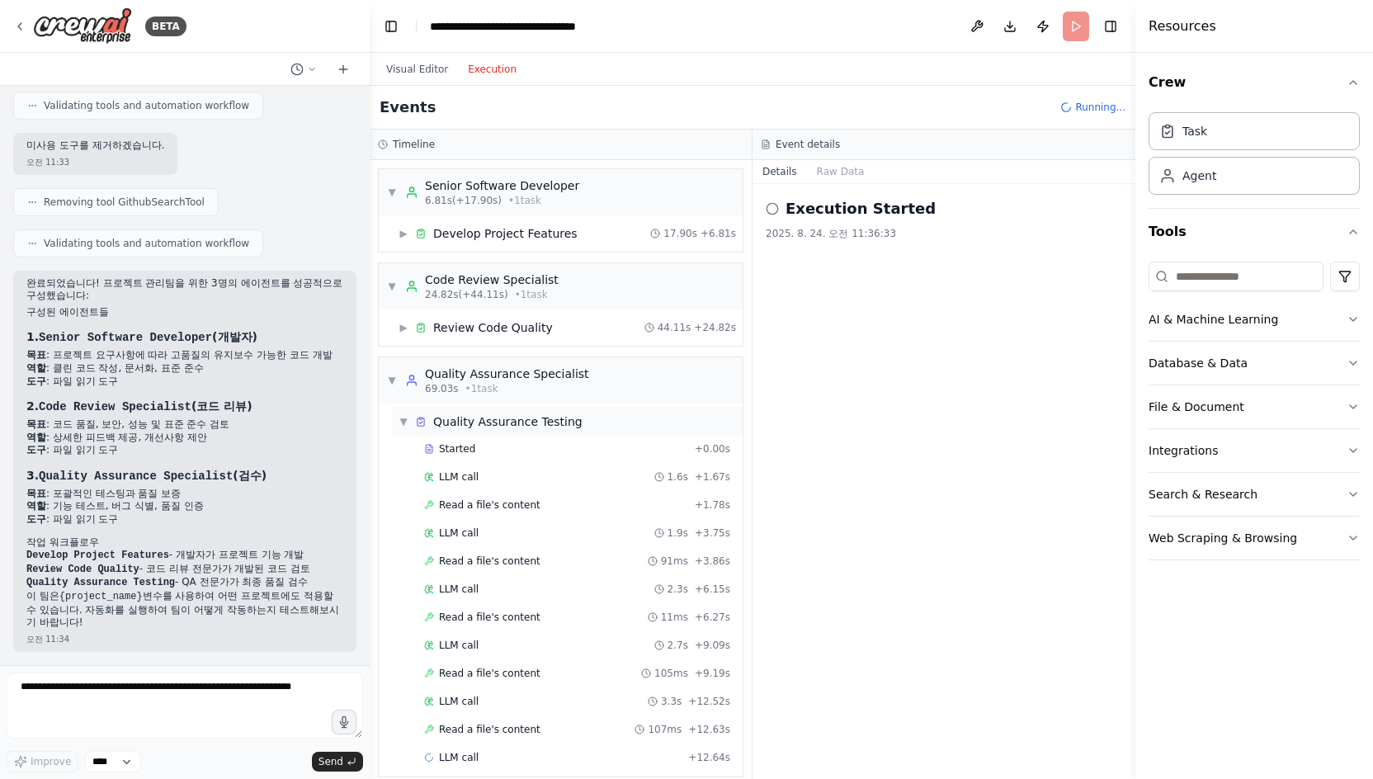
click at [406, 424] on span "▼" at bounding box center [404, 421] width 10 height 13
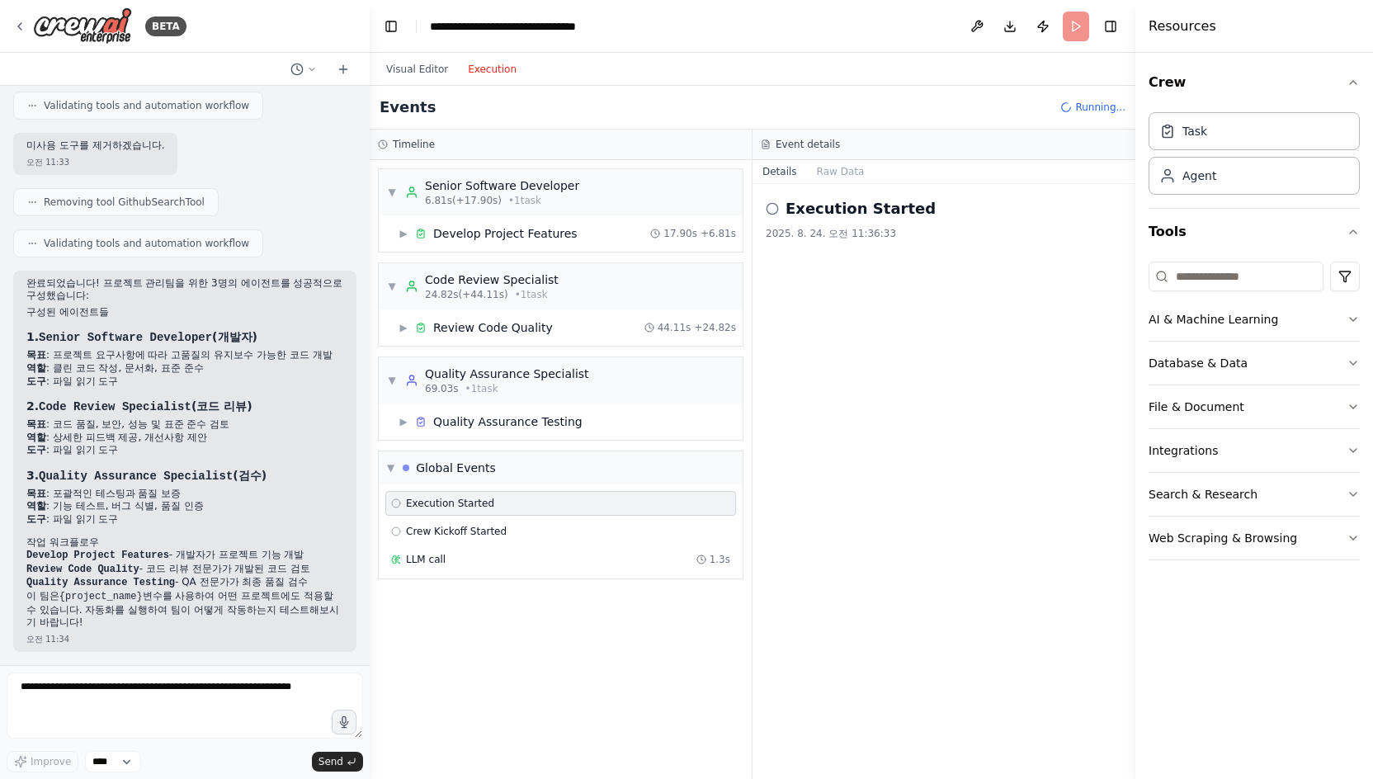
click at [848, 428] on div "Execution Started 2025. 8. 24. 오전 11:36:33" at bounding box center [944, 481] width 383 height 595
click at [868, 303] on div "Execution Started 2025. 8. 24. 오전 11:36:33" at bounding box center [944, 481] width 383 height 595
click at [396, 504] on icon at bounding box center [396, 503] width 10 height 10
click at [406, 428] on div "▶ Quality Assurance Testing" at bounding box center [491, 421] width 184 height 17
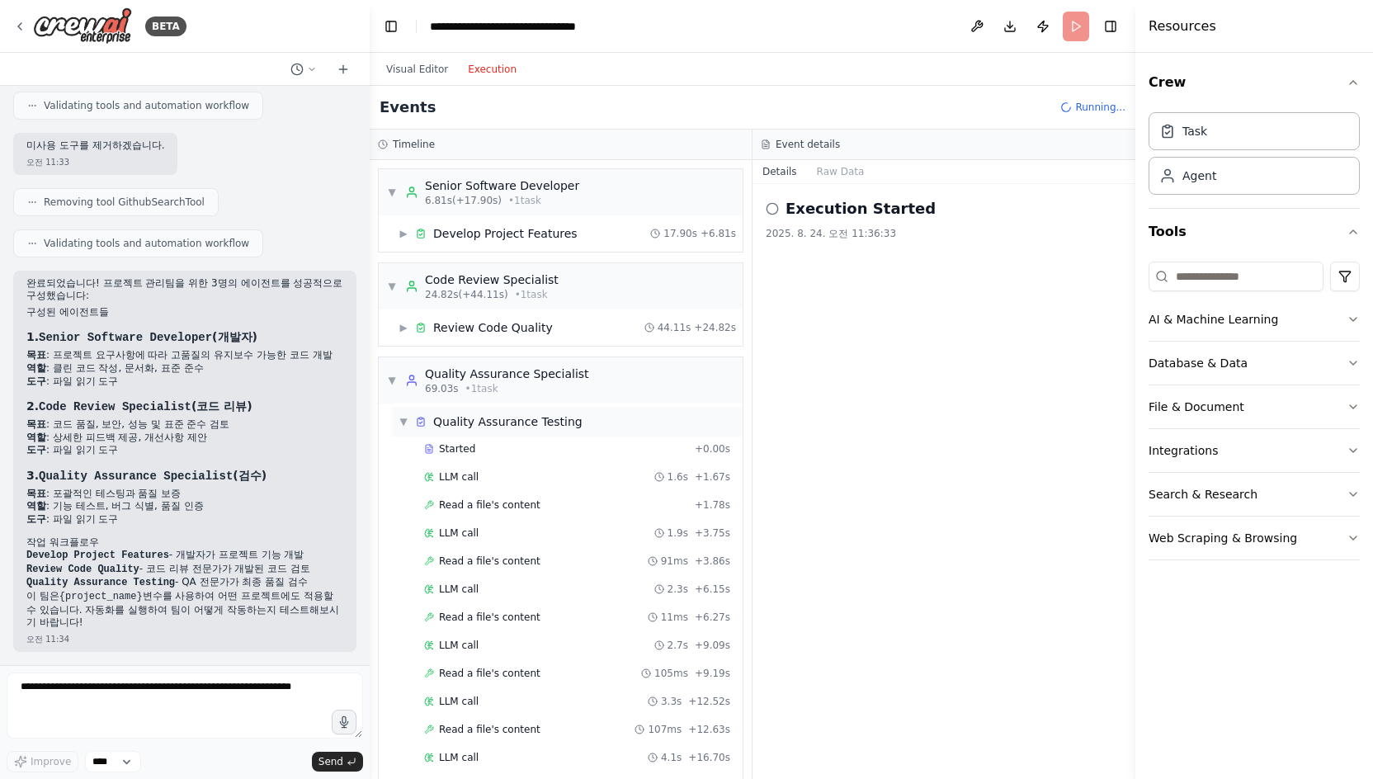
click at [396, 421] on div "▼ Quality Assurance Testing" at bounding box center [567, 422] width 351 height 30
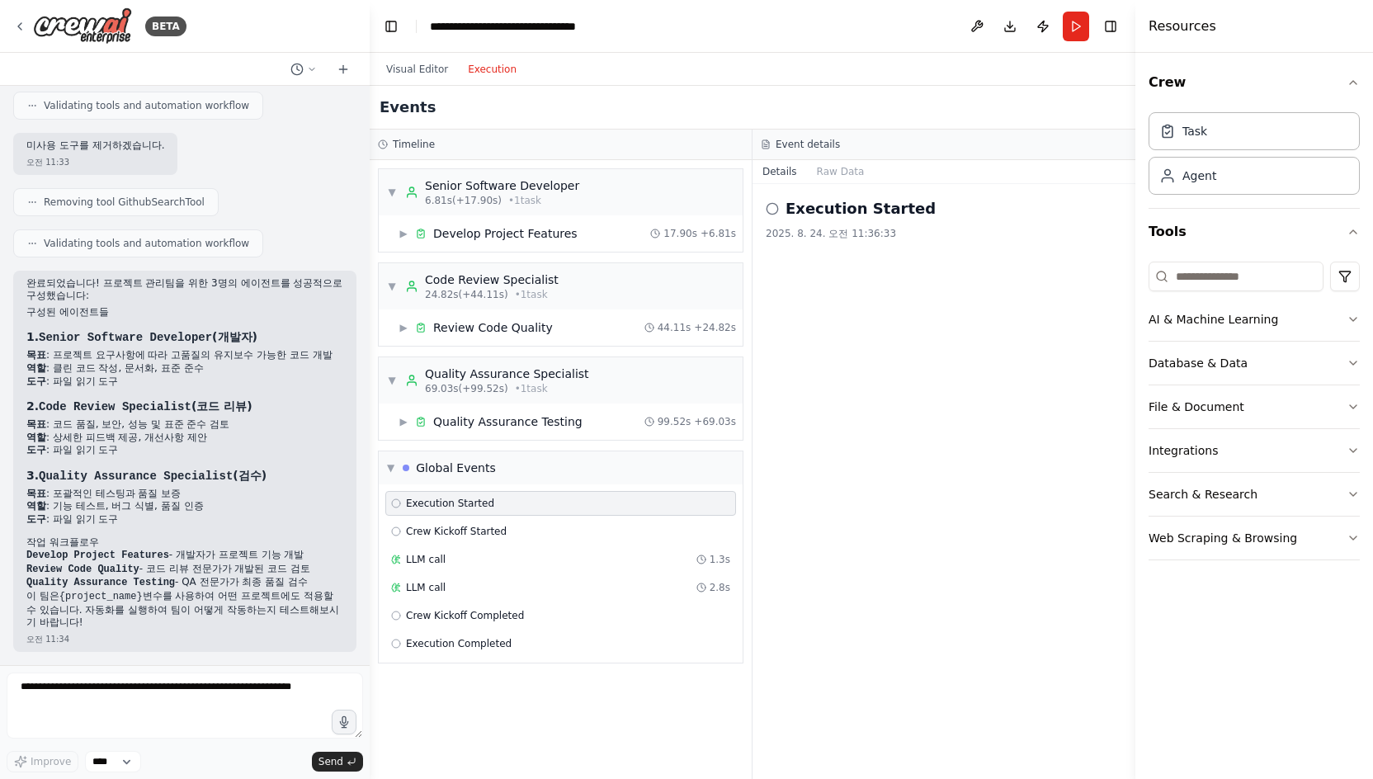
click at [966, 277] on div "Execution Started 2025. 8. 24. 오전 11:36:33" at bounding box center [944, 481] width 383 height 595
click at [1065, 130] on div "Task" at bounding box center [1254, 130] width 211 height 38
click at [1065, 193] on div "Agent" at bounding box center [1254, 175] width 211 height 38
click at [455, 423] on div "Quality Assurance Testing" at bounding box center [507, 421] width 149 height 17
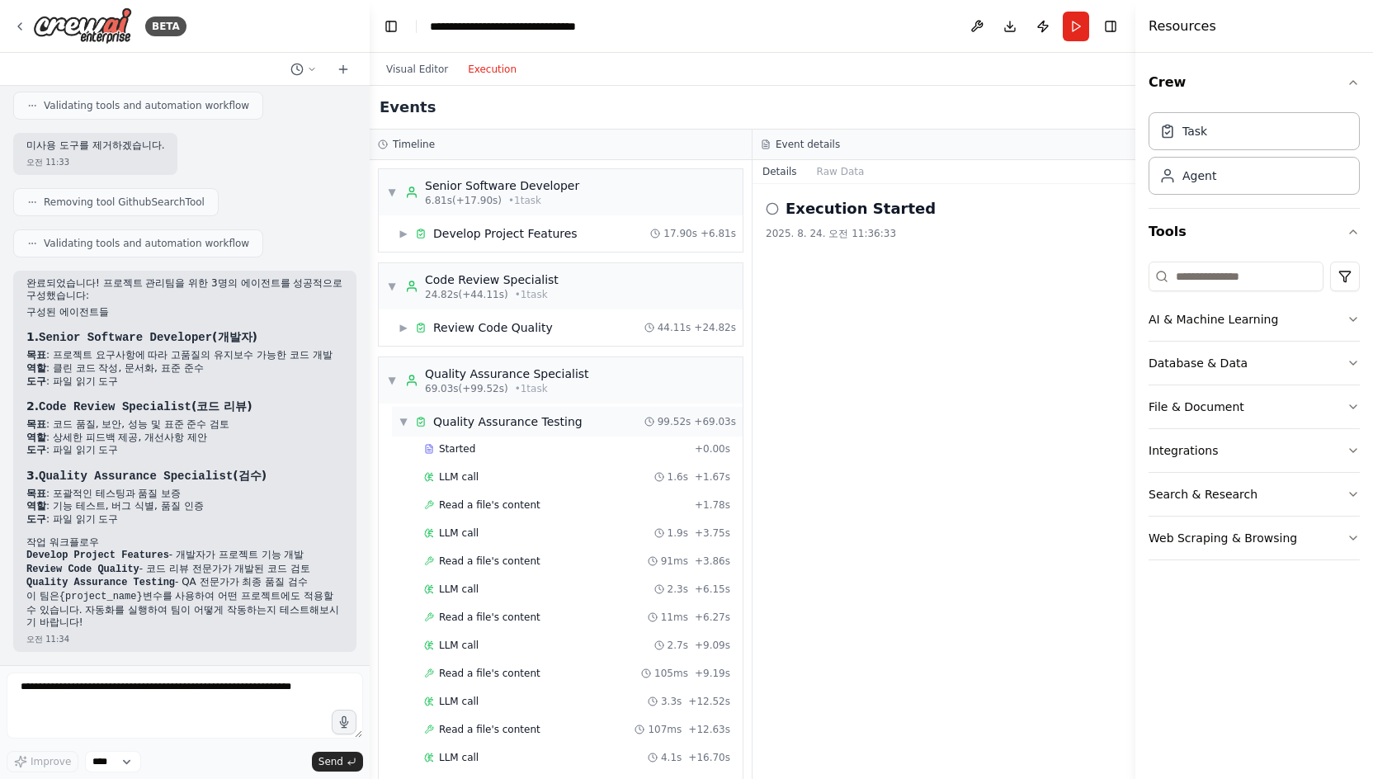
click at [455, 423] on div "Quality Assurance Testing" at bounding box center [507, 421] width 149 height 17
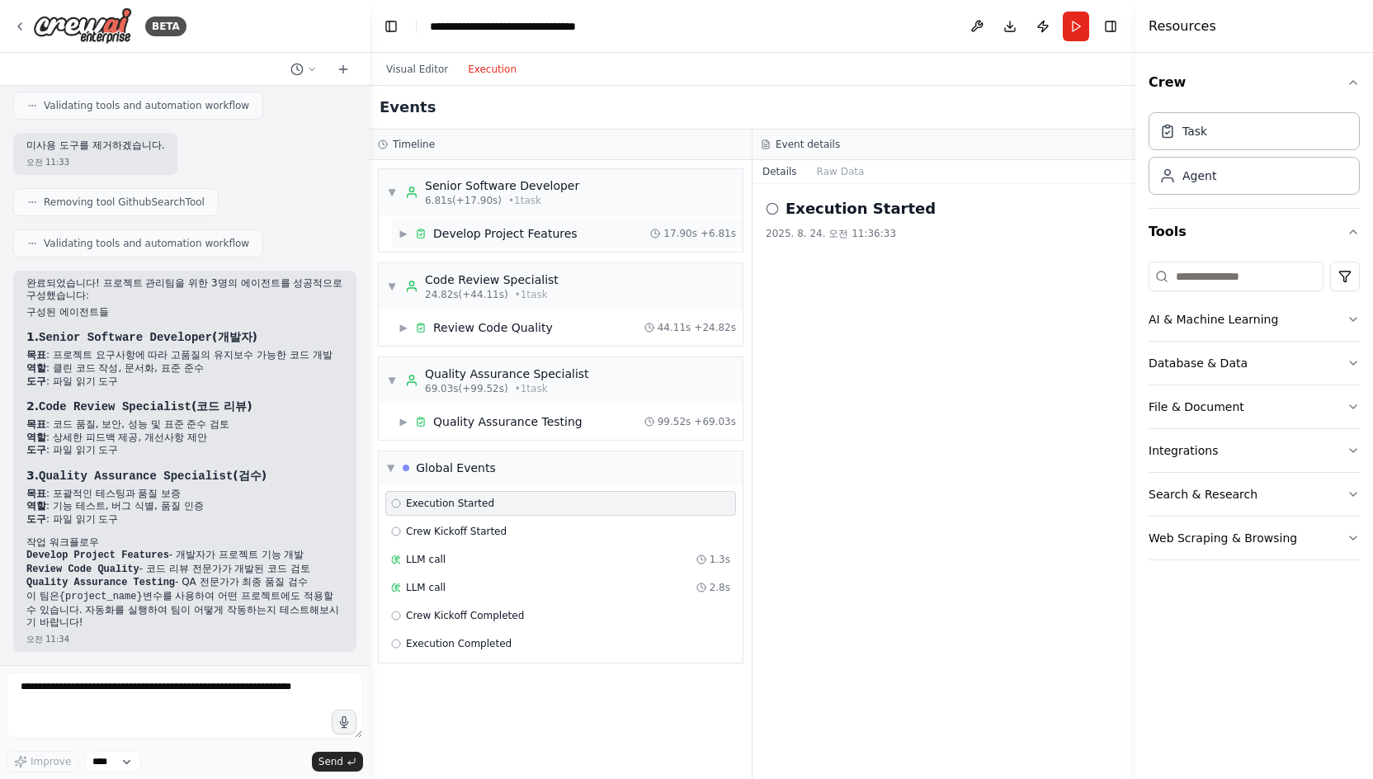
click at [492, 232] on div "Develop Project Features" at bounding box center [505, 233] width 144 height 17
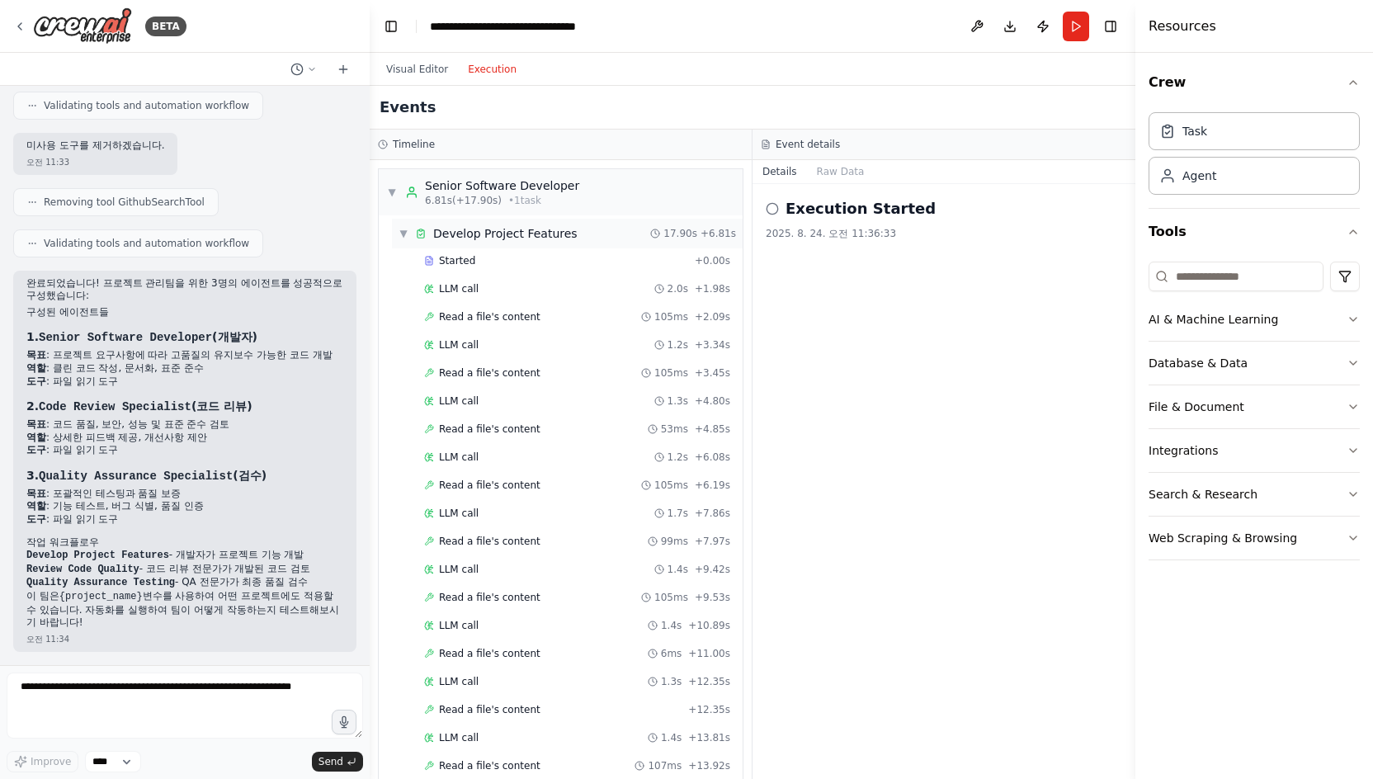
click at [492, 232] on div "Develop Project Features" at bounding box center [505, 233] width 144 height 17
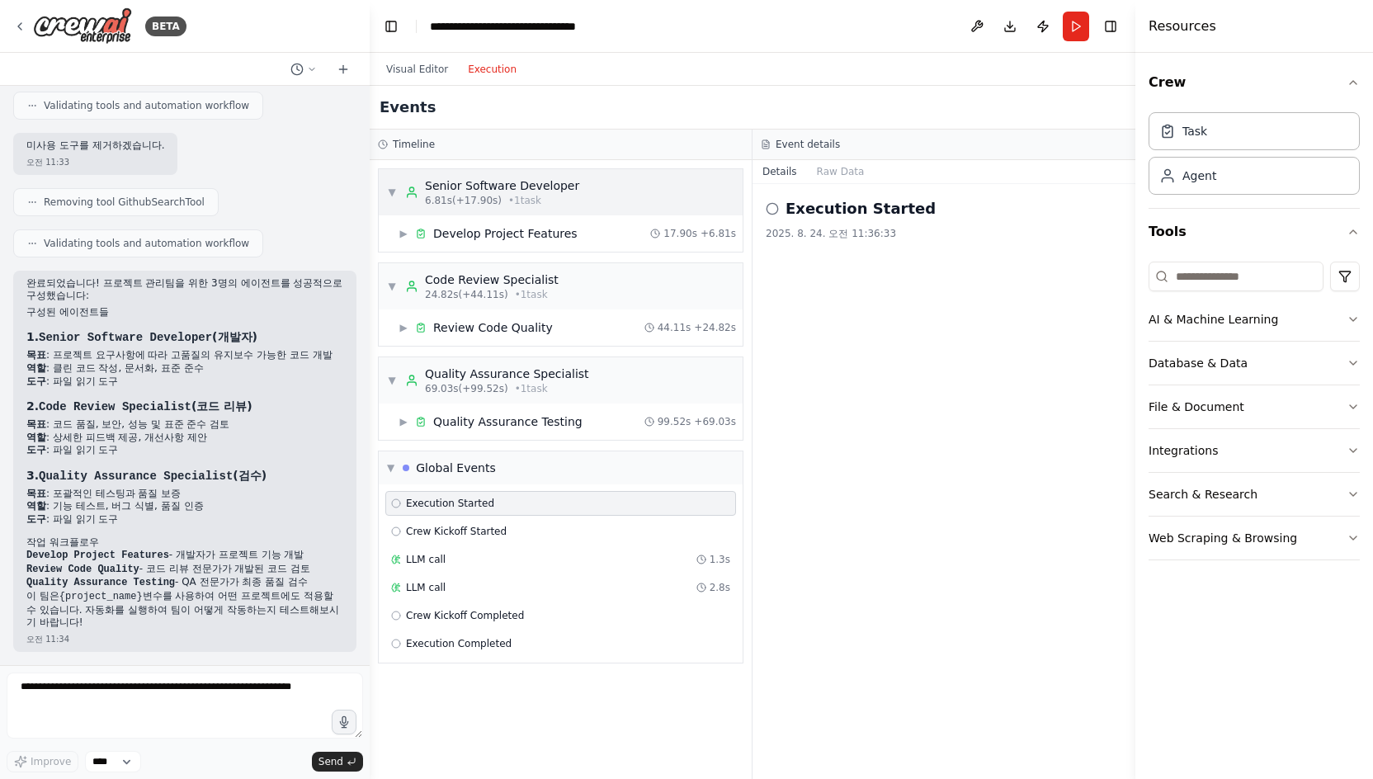
click at [511, 181] on div "Senior Software Developer" at bounding box center [502, 185] width 154 height 17
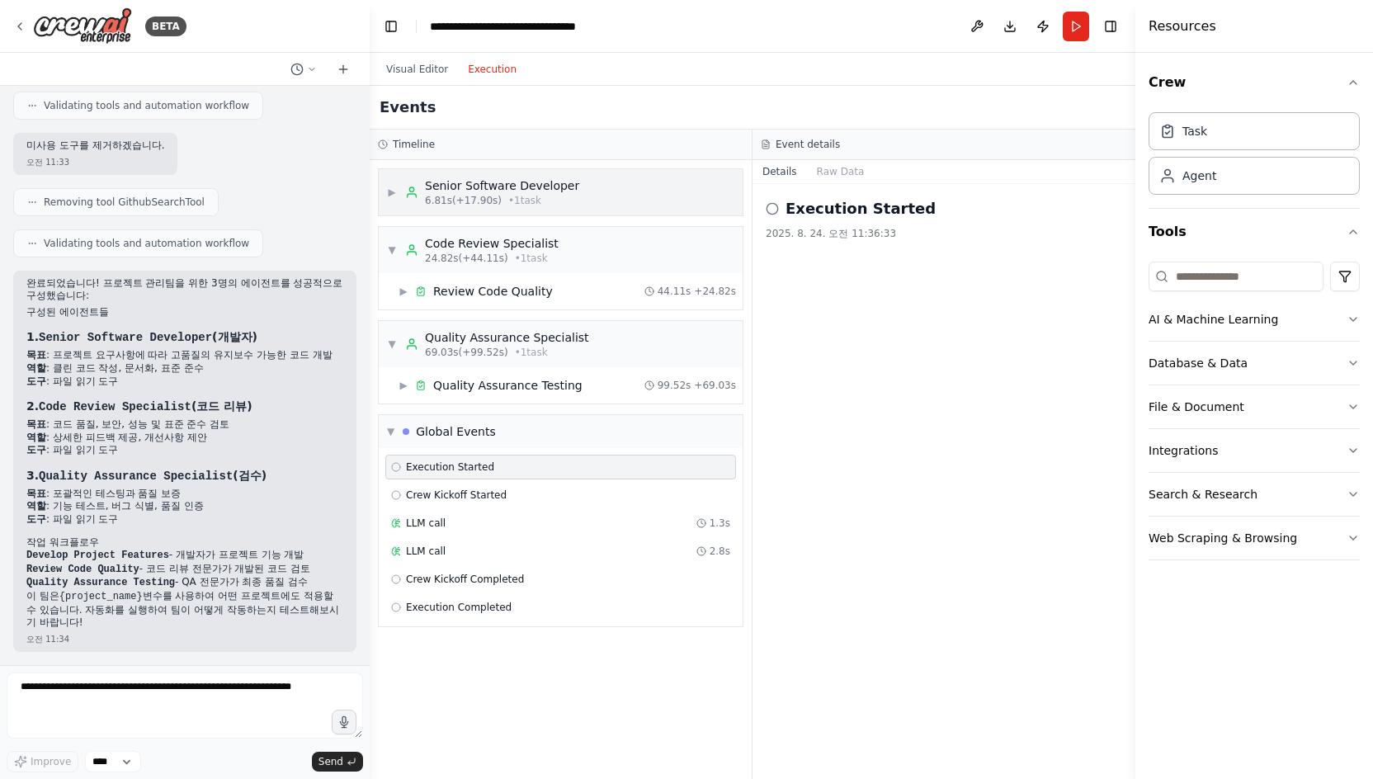
click at [511, 181] on div "Senior Software Developer" at bounding box center [502, 185] width 154 height 17
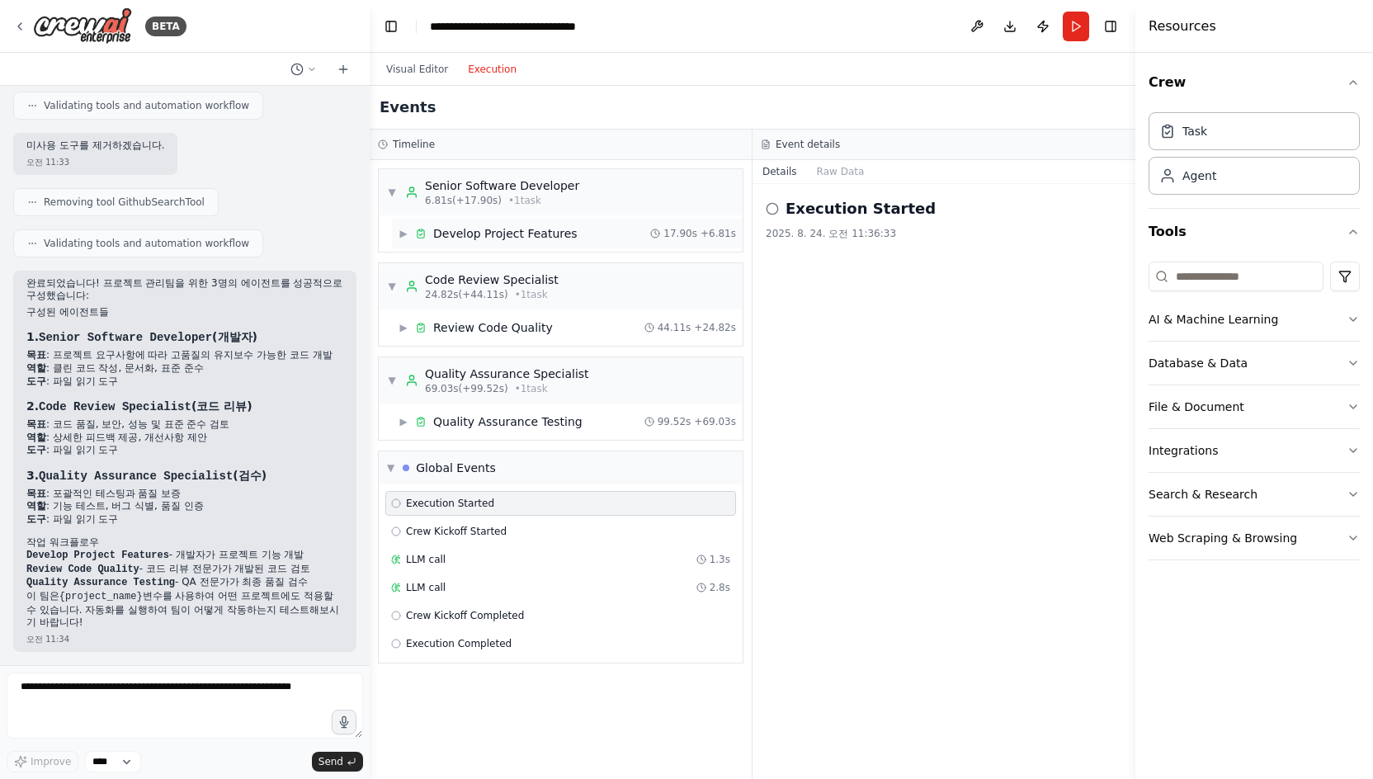
click at [503, 239] on div "Develop Project Features" at bounding box center [505, 233] width 144 height 17
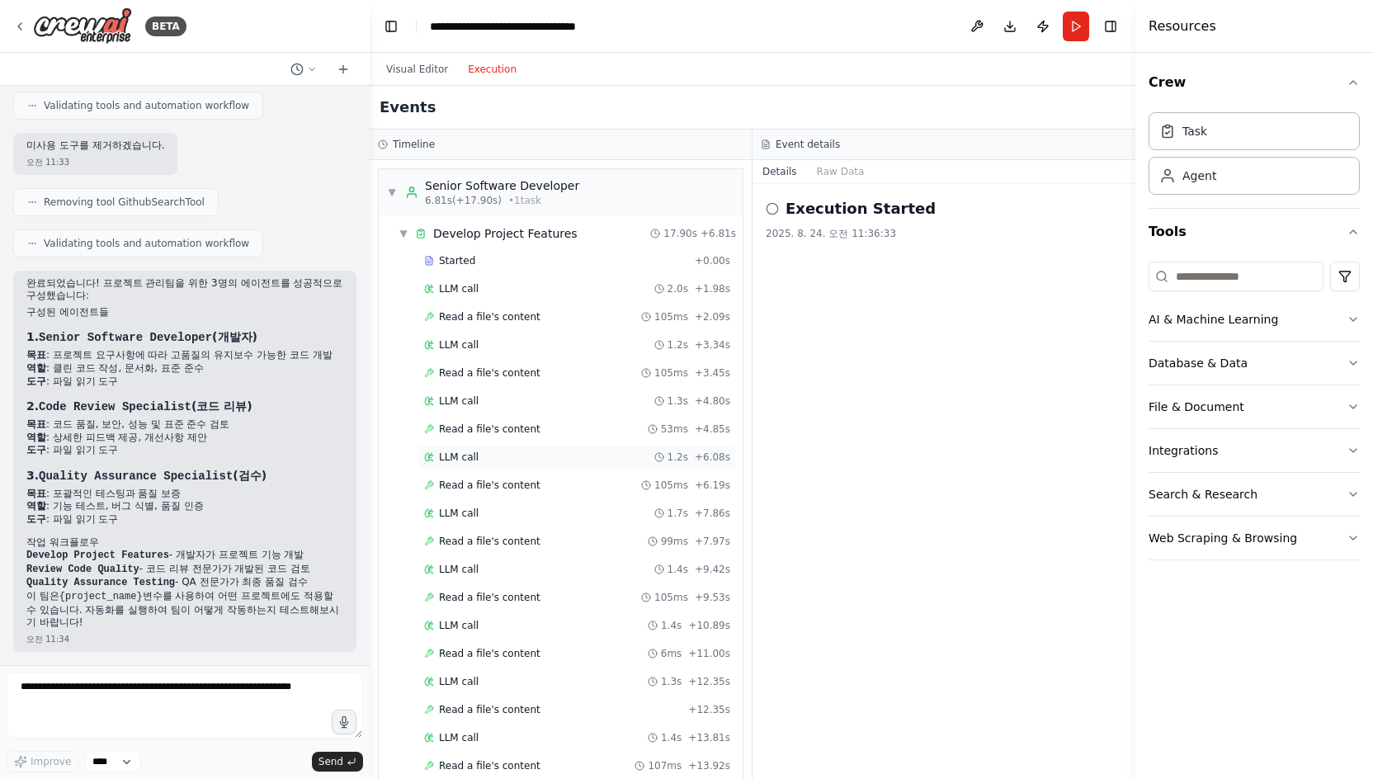
click at [461, 454] on span "LLM call" at bounding box center [459, 457] width 40 height 13
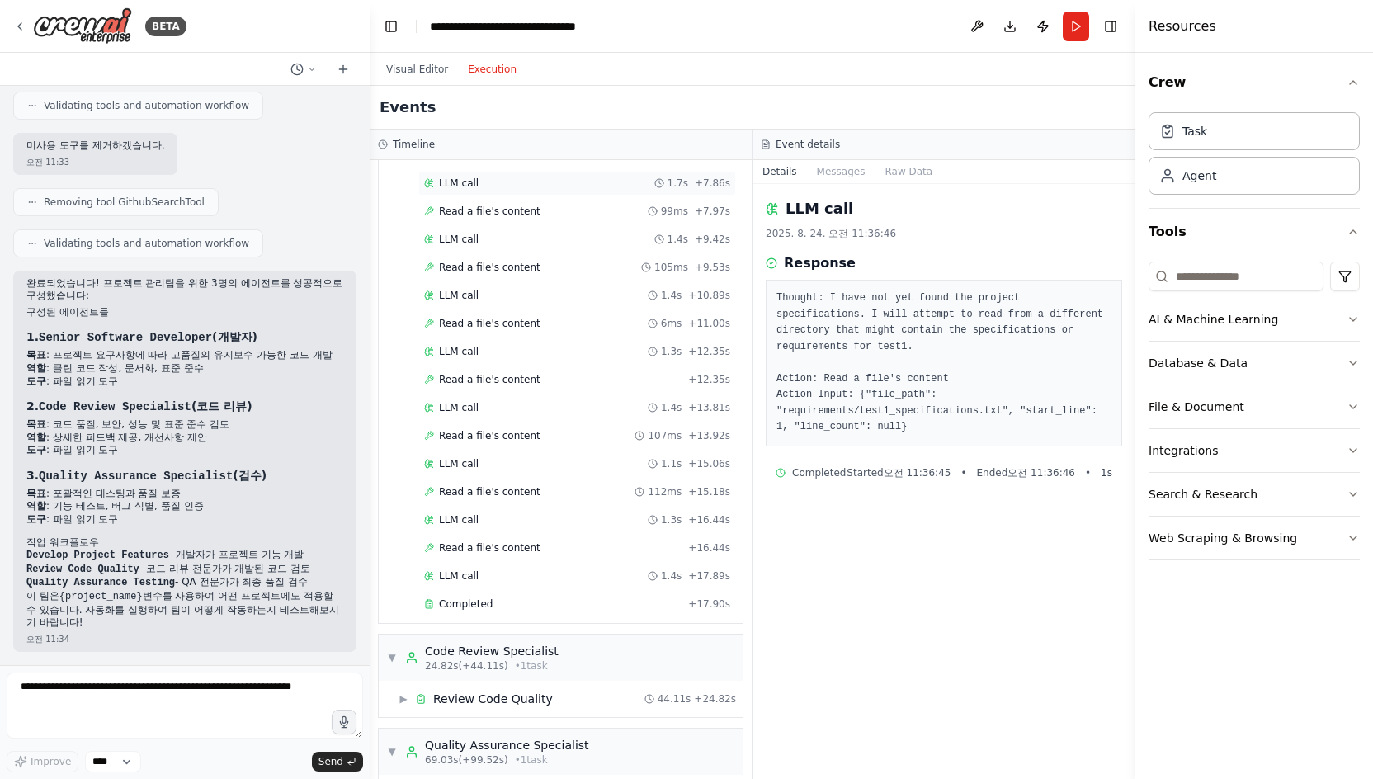
scroll to position [413, 0]
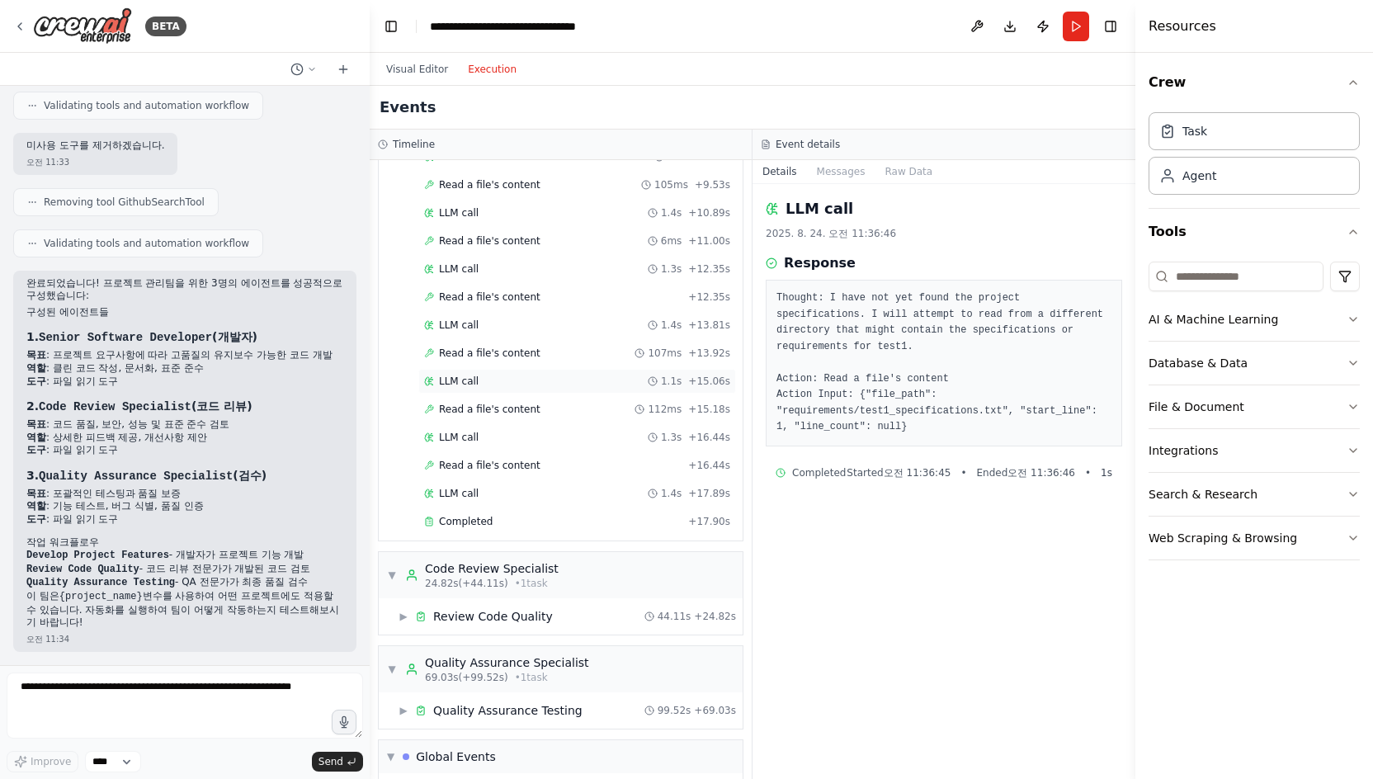
click at [478, 385] on div "LLM call 1.1s + 15.06s" at bounding box center [577, 381] width 306 height 13
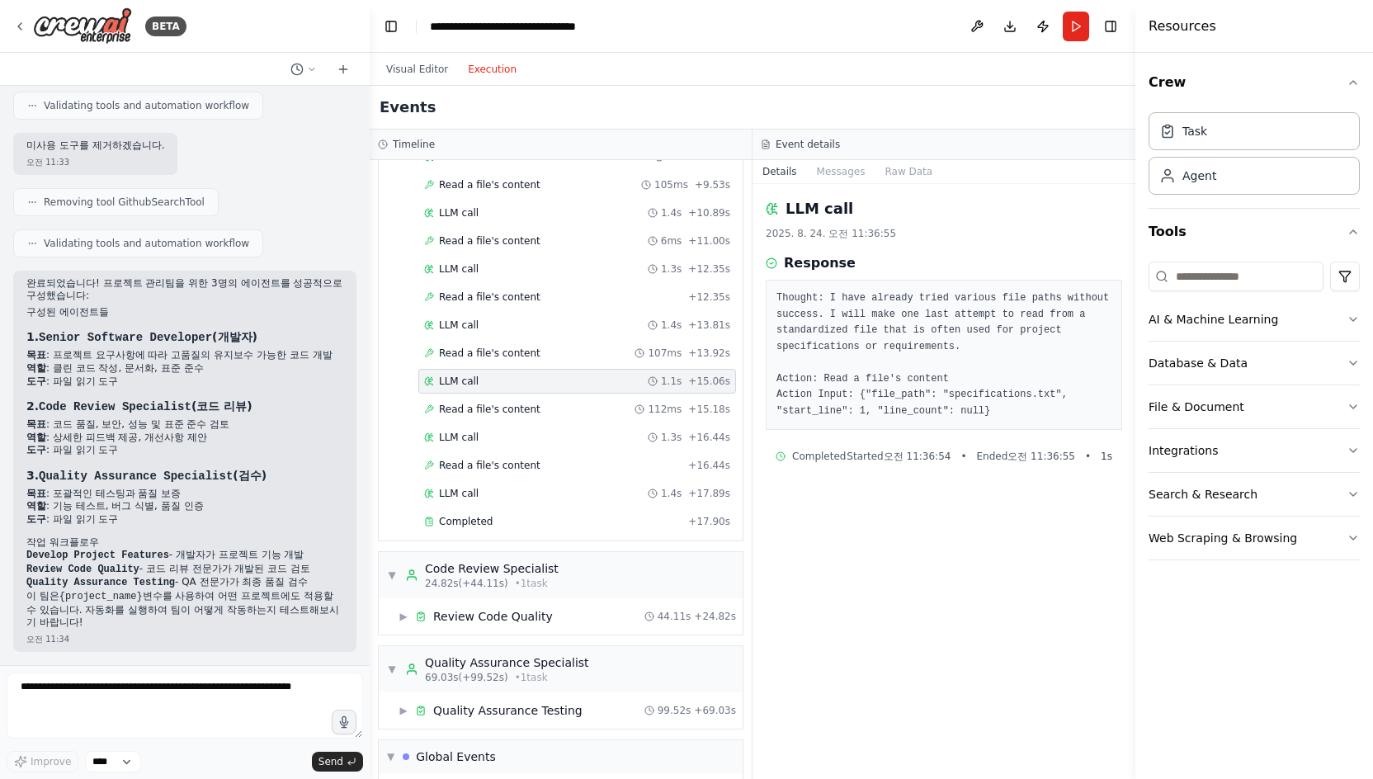
scroll to position [604, 0]
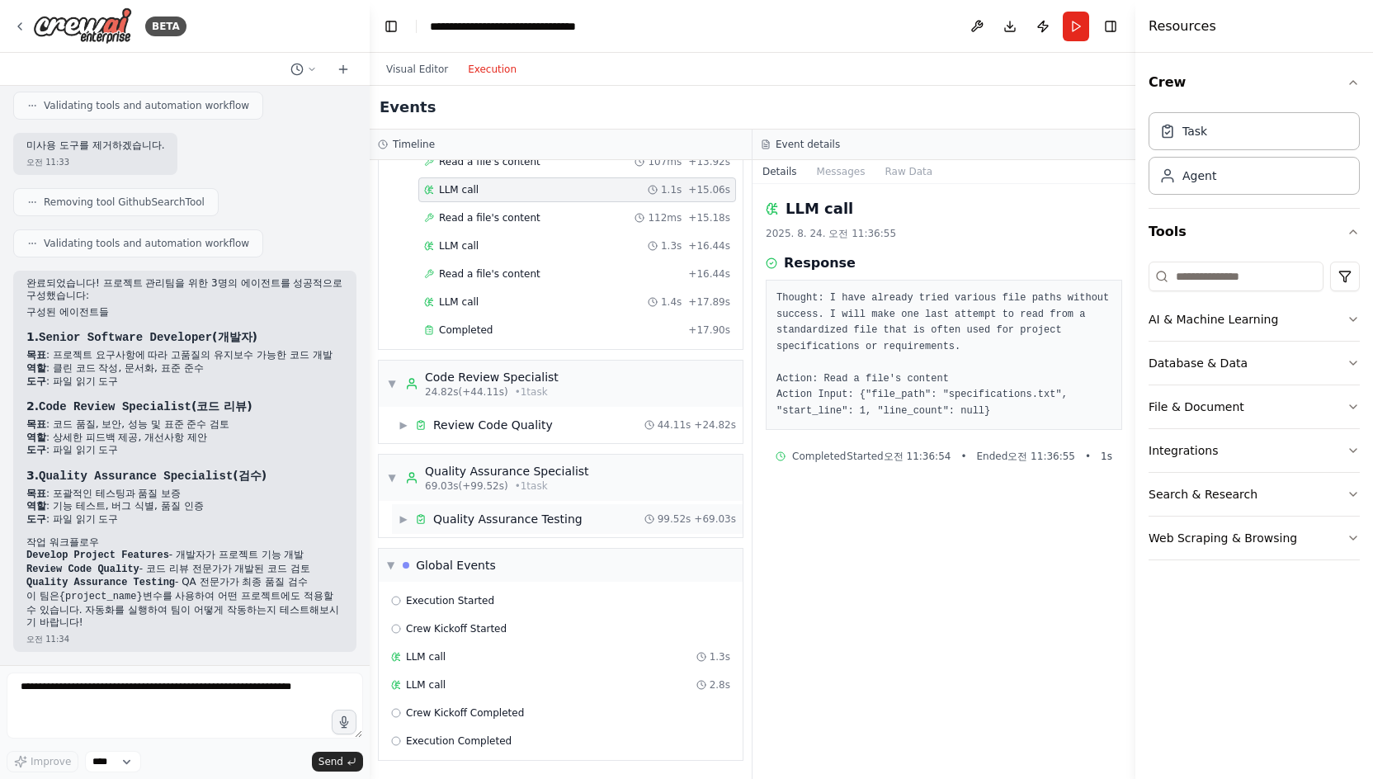
click at [473, 518] on div "Quality Assurance Testing" at bounding box center [507, 519] width 149 height 17
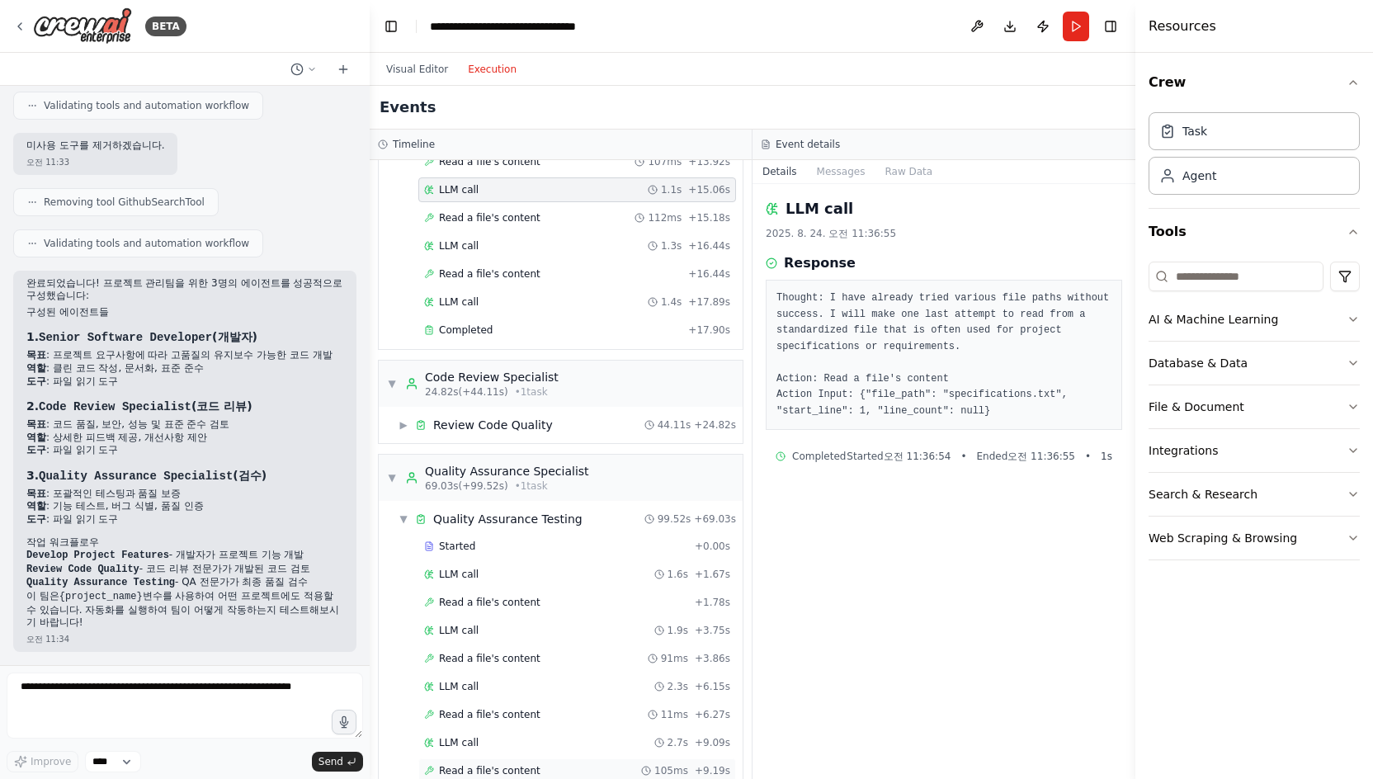
scroll to position [852, 0]
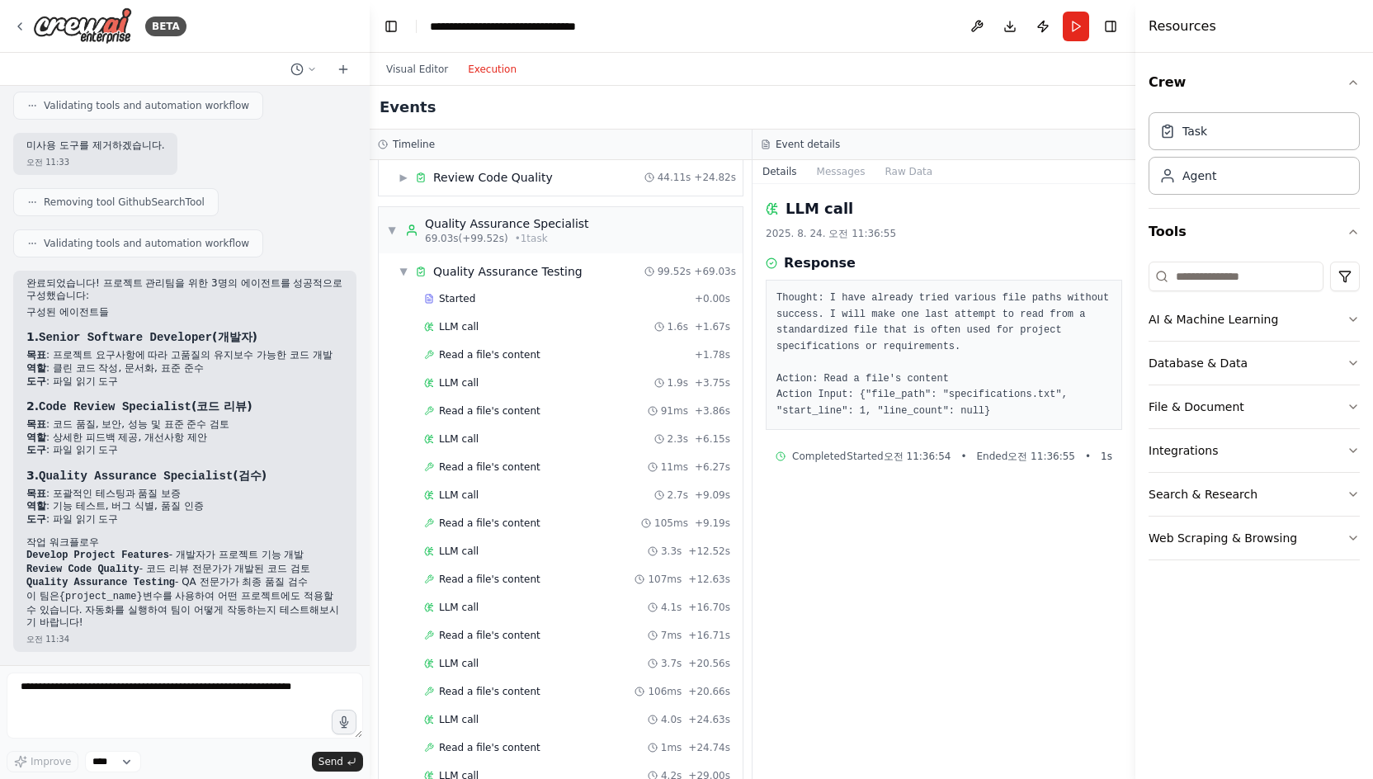
click at [456, 528] on span "Read a file's content" at bounding box center [490, 523] width 102 height 13
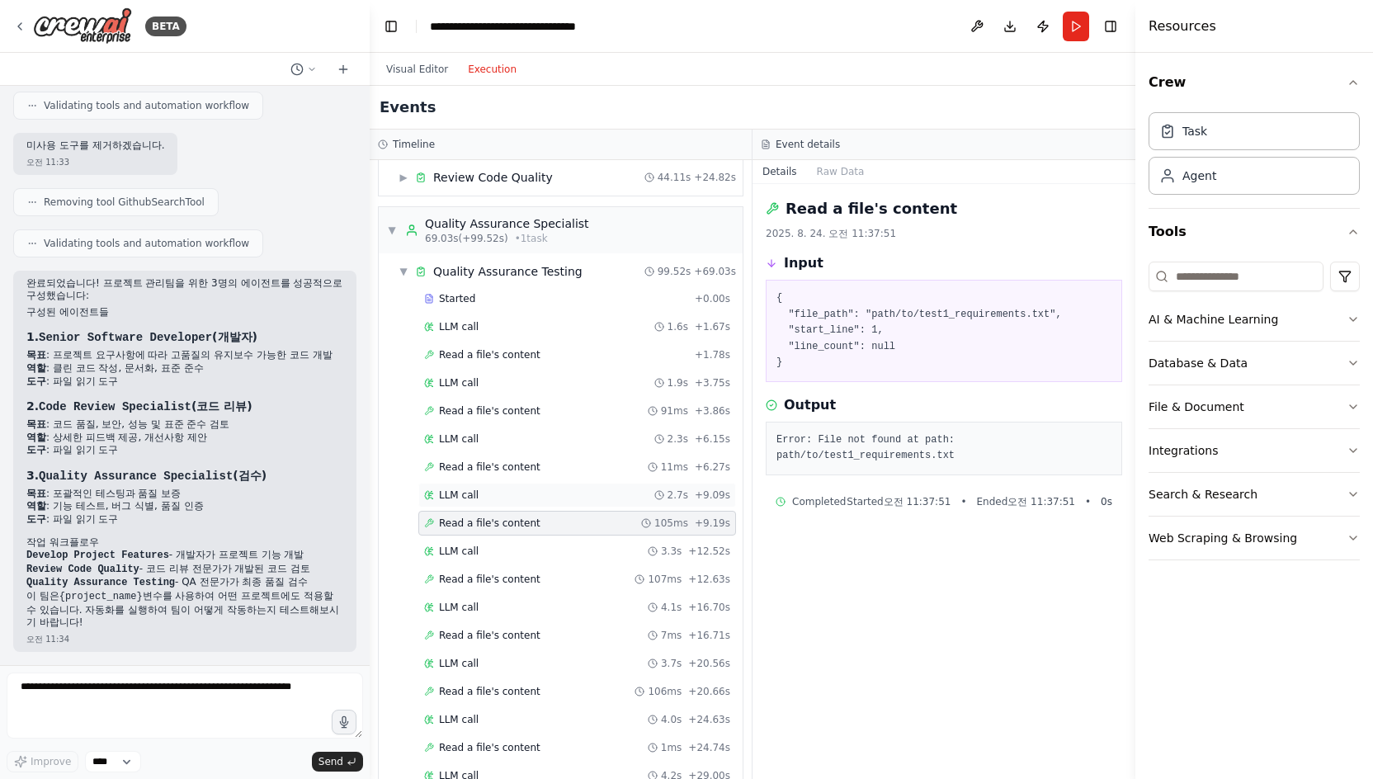
click at [460, 503] on div "LLM call 2.7s + 9.09s" at bounding box center [577, 495] width 318 height 25
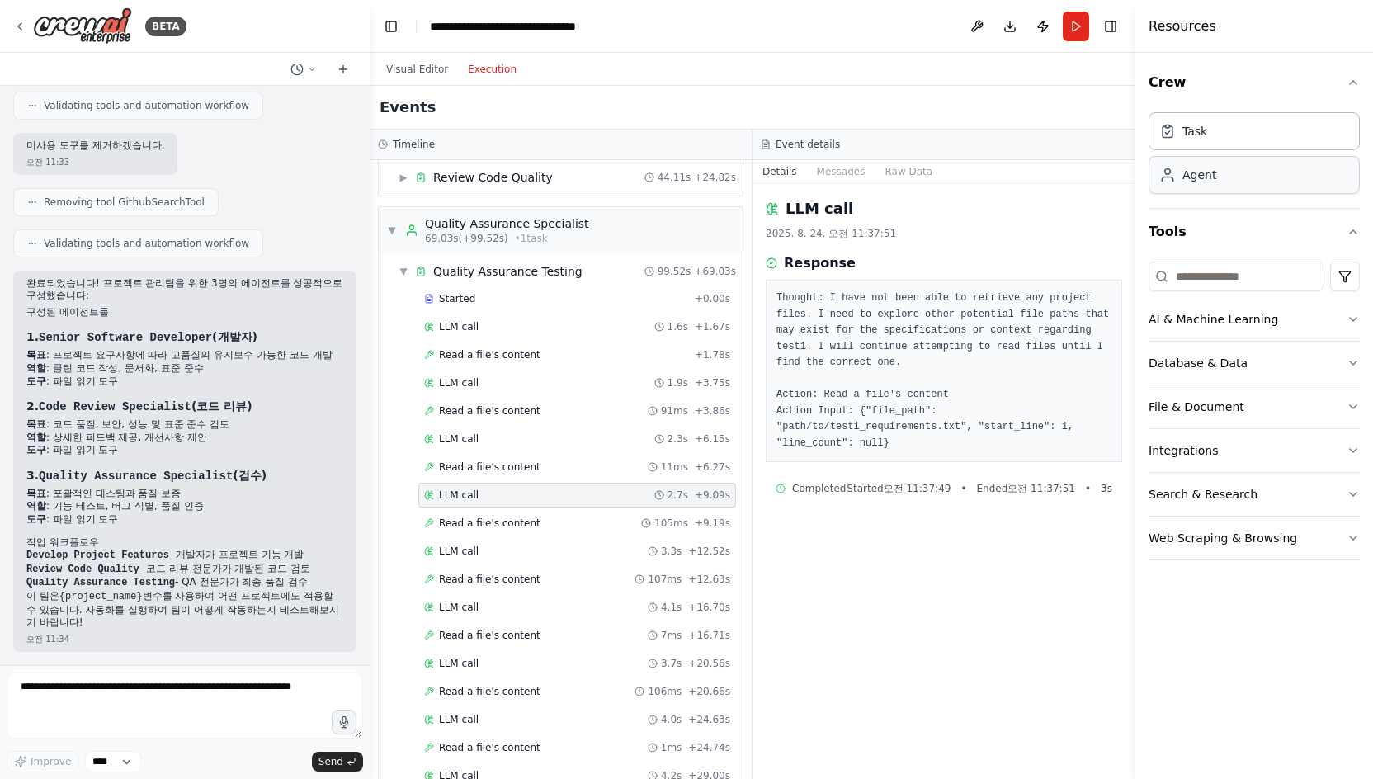
click at [1065, 184] on div "Agent" at bounding box center [1254, 175] width 211 height 38
click at [1065, 37] on button "Run" at bounding box center [1076, 27] width 26 height 30
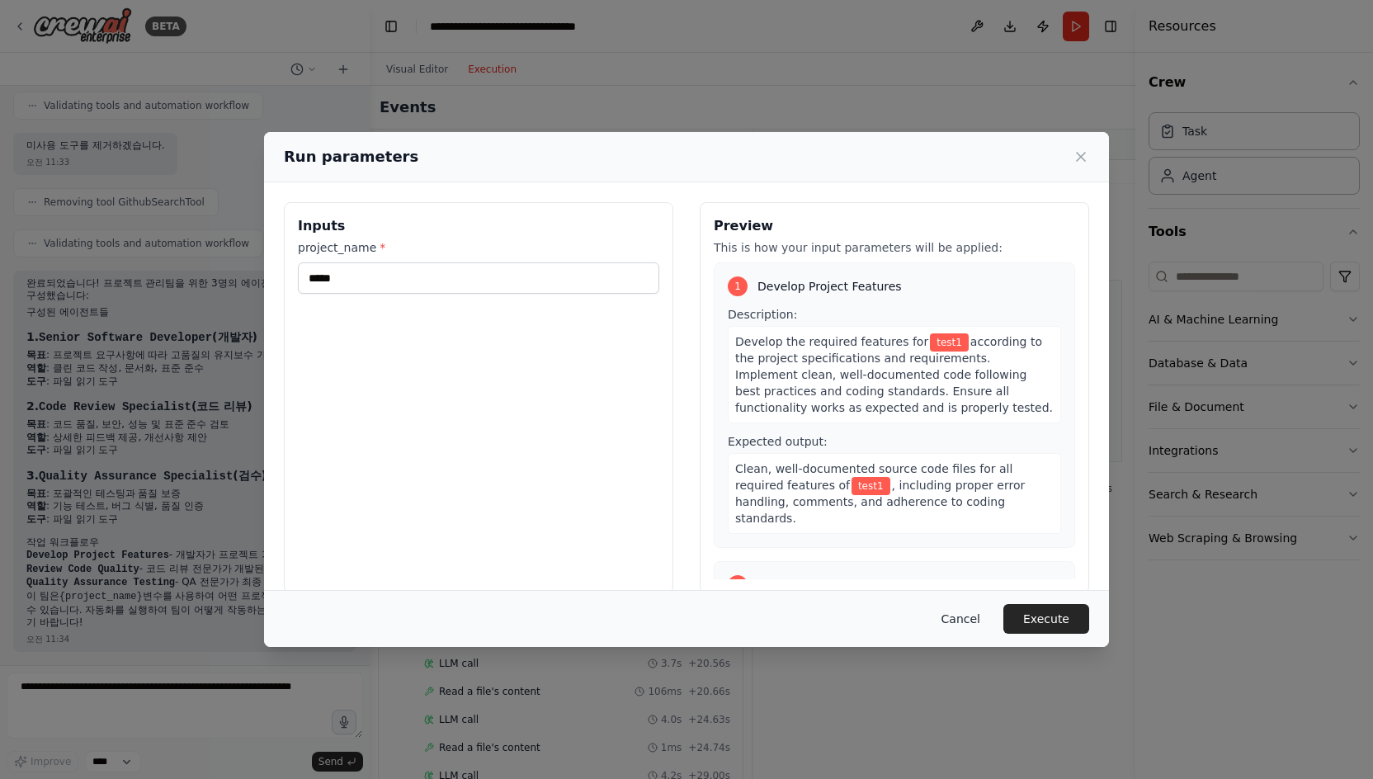
click at [979, 621] on button "Cancel" at bounding box center [960, 619] width 65 height 30
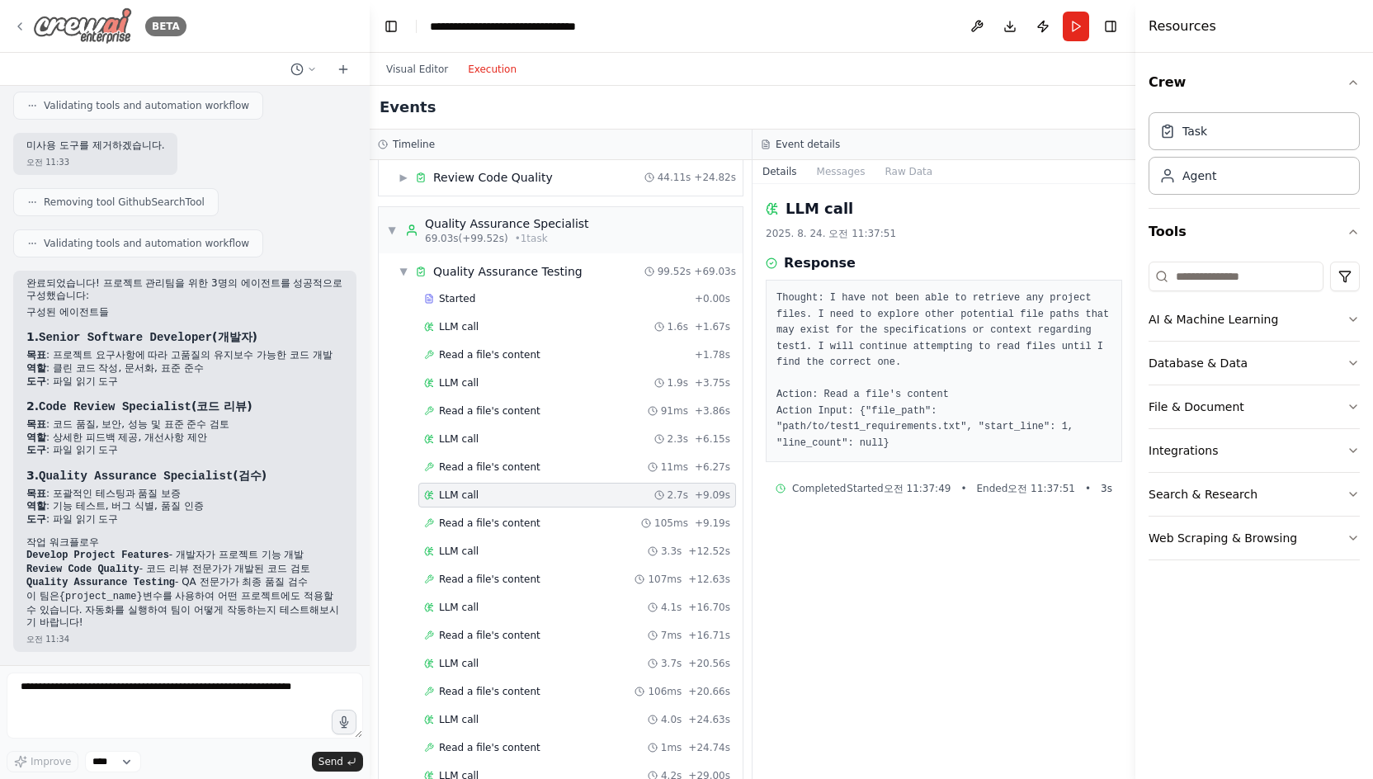
click at [64, 30] on img at bounding box center [82, 25] width 99 height 37
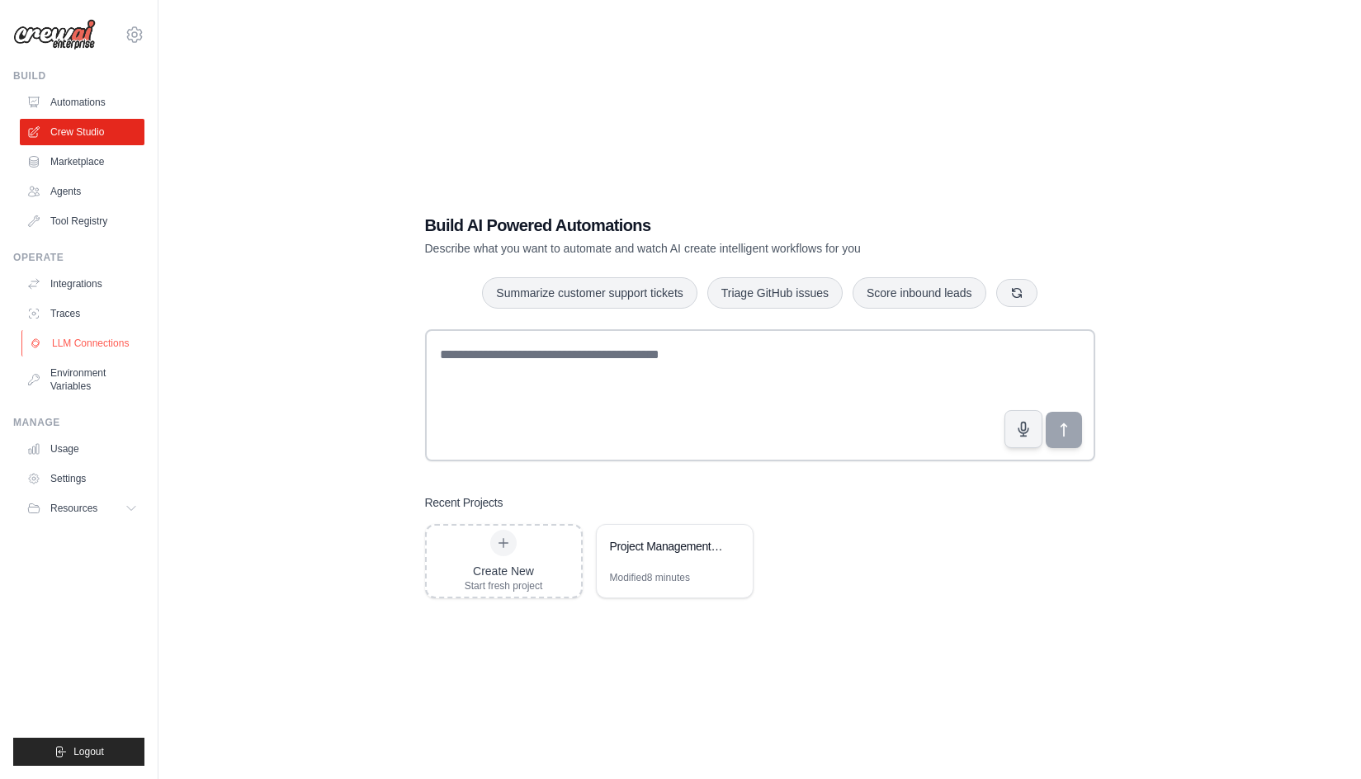
click at [78, 347] on link "LLM Connections" at bounding box center [83, 343] width 125 height 26
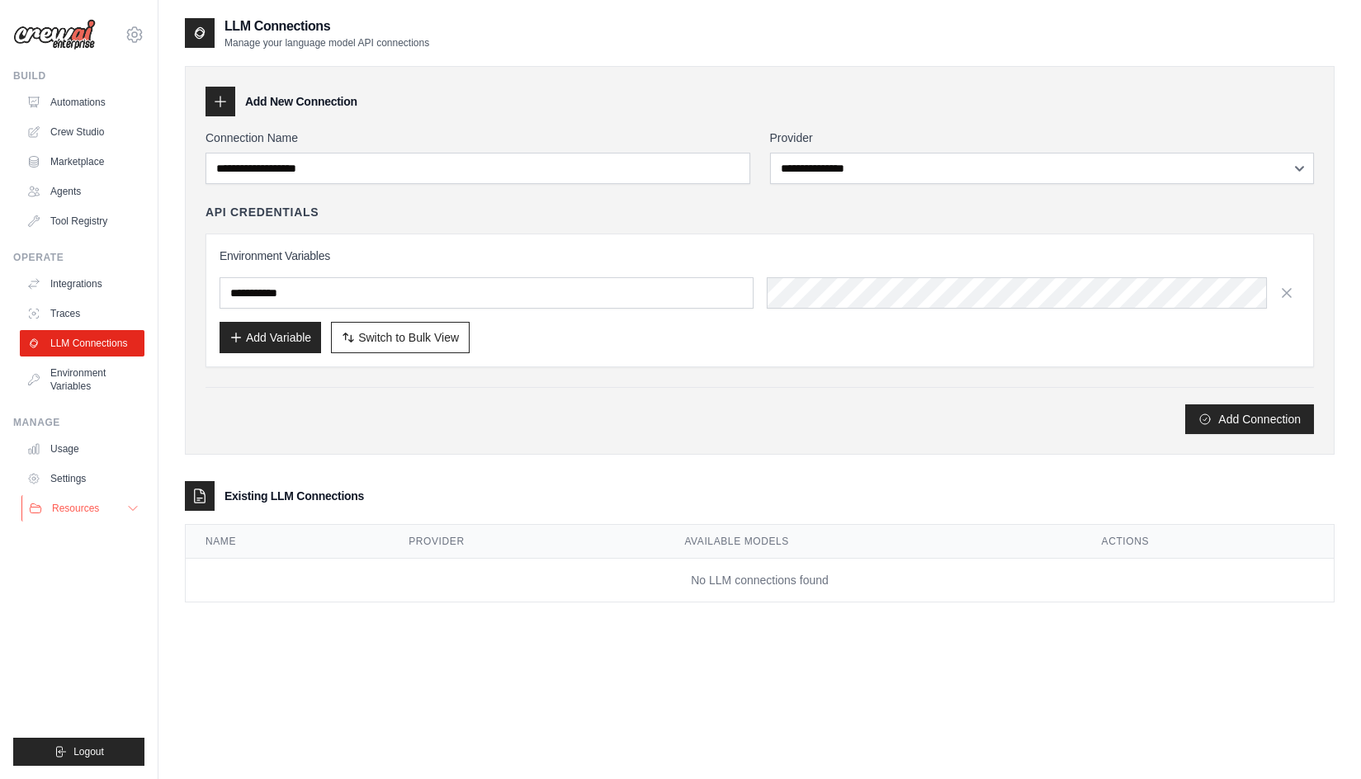
click at [81, 515] on button "Resources" at bounding box center [83, 508] width 125 height 26
click at [101, 545] on link "Documentation" at bounding box center [88, 536] width 115 height 23
click at [63, 193] on link "Agents" at bounding box center [83, 191] width 125 height 26
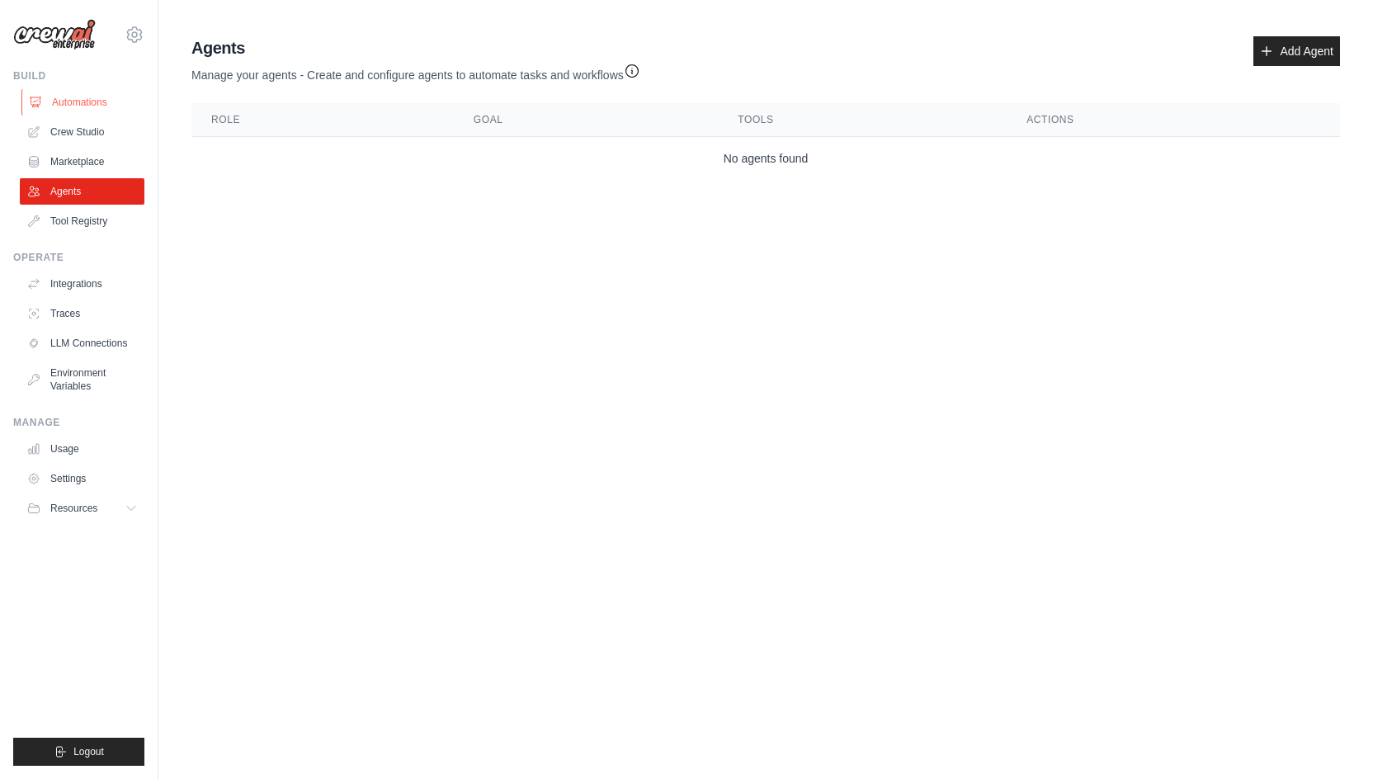
click at [68, 114] on link "Automations" at bounding box center [83, 102] width 125 height 26
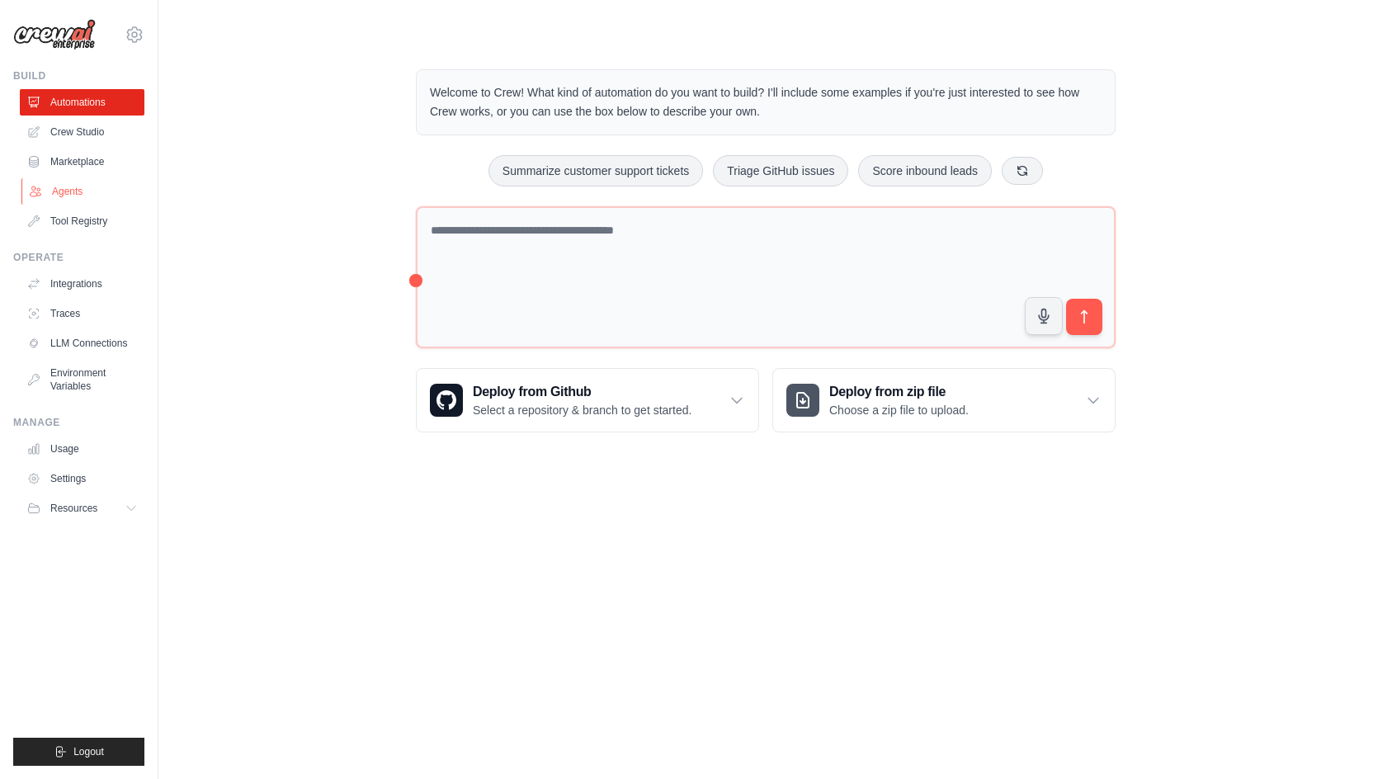
click at [66, 187] on link "Agents" at bounding box center [83, 191] width 125 height 26
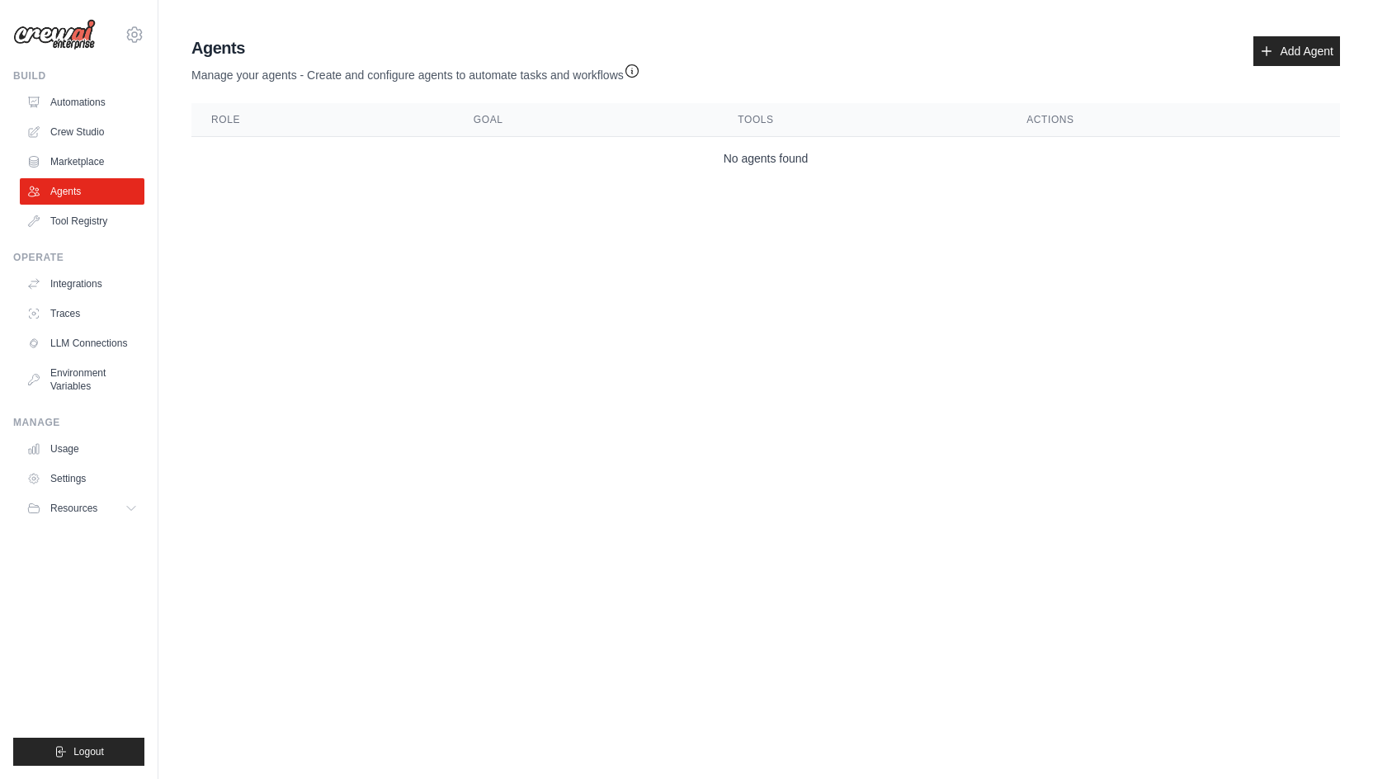
click at [437, 172] on td "No agents found" at bounding box center [765, 159] width 1149 height 44
click at [94, 172] on link "Marketplace" at bounding box center [83, 162] width 125 height 26
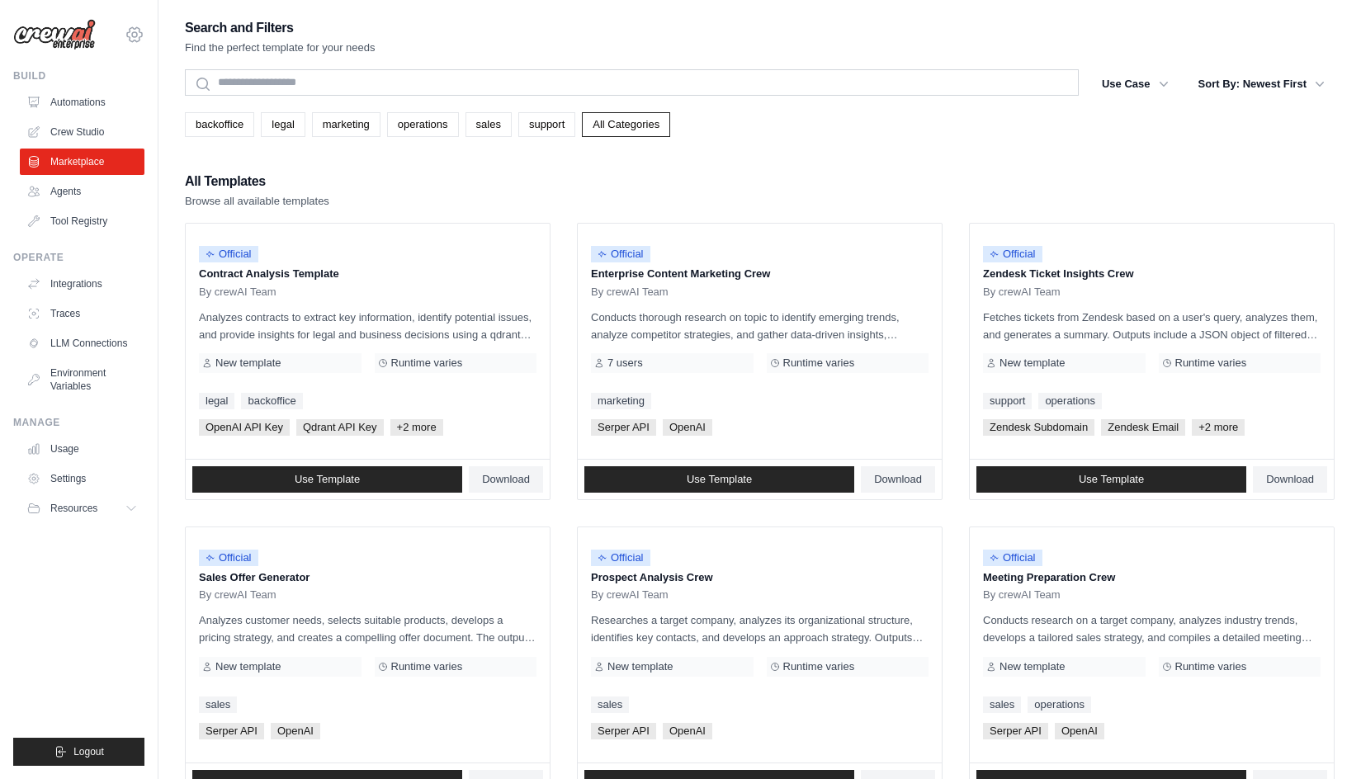
click at [141, 39] on icon at bounding box center [135, 35] width 20 height 20
click at [92, 492] on ul "Usage Settings Resources Documentation Blog" at bounding box center [82, 479] width 125 height 86
